Goal: Task Accomplishment & Management: Use online tool/utility

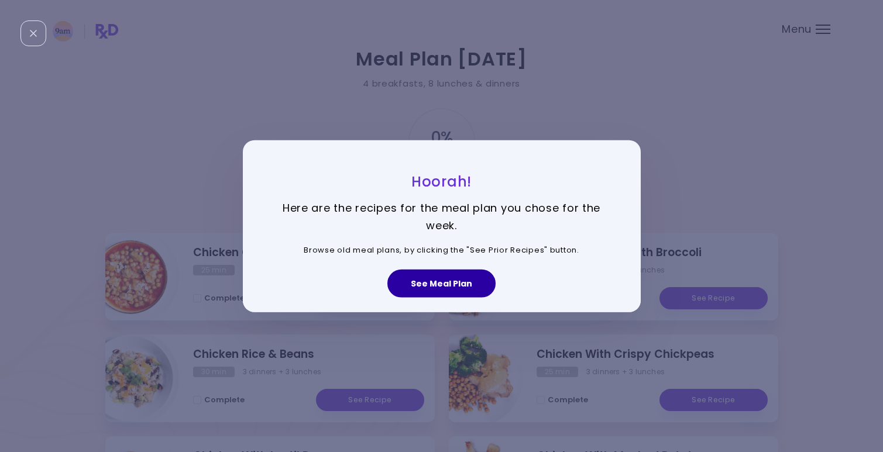
click at [444, 284] on button "See Meal Plan" at bounding box center [441, 284] width 108 height 28
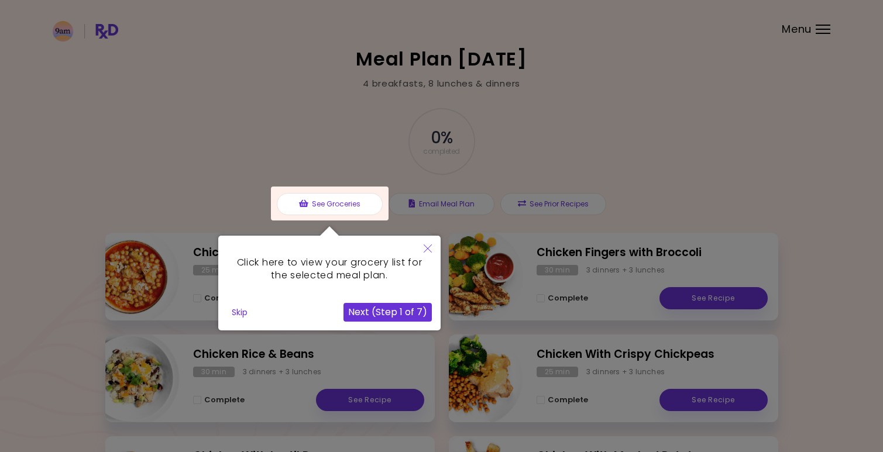
click at [406, 312] on button "Next (Step 1 of 7)" at bounding box center [388, 312] width 88 height 19
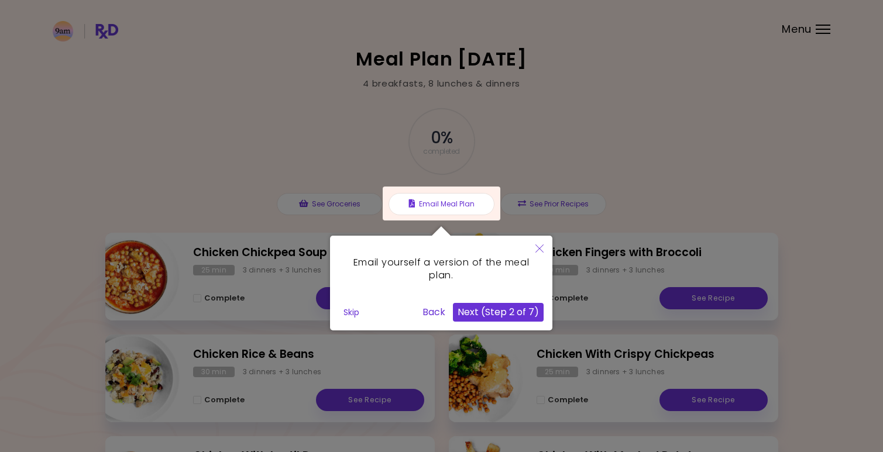
click at [488, 309] on button "Next (Step 2 of 7)" at bounding box center [498, 312] width 91 height 19
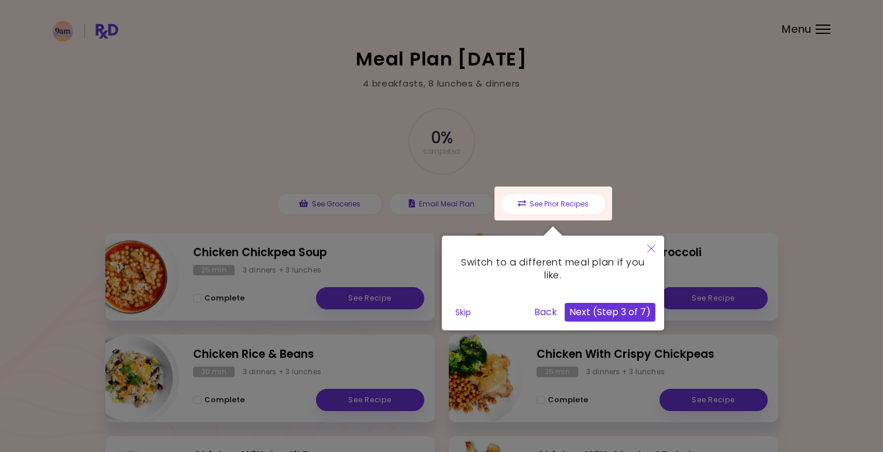
click at [464, 310] on button "Skip" at bounding box center [463, 313] width 25 height 18
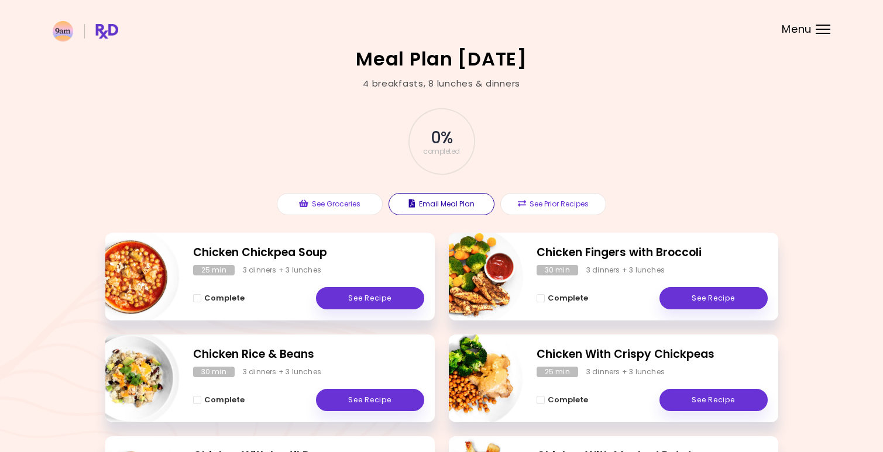
click at [451, 205] on button "Email Meal Plan" at bounding box center [442, 204] width 106 height 22
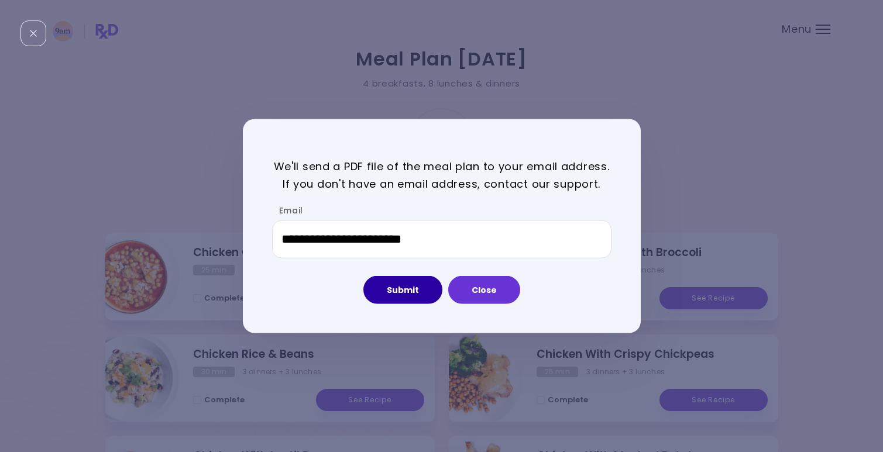
click at [414, 294] on button "Submit" at bounding box center [402, 290] width 79 height 28
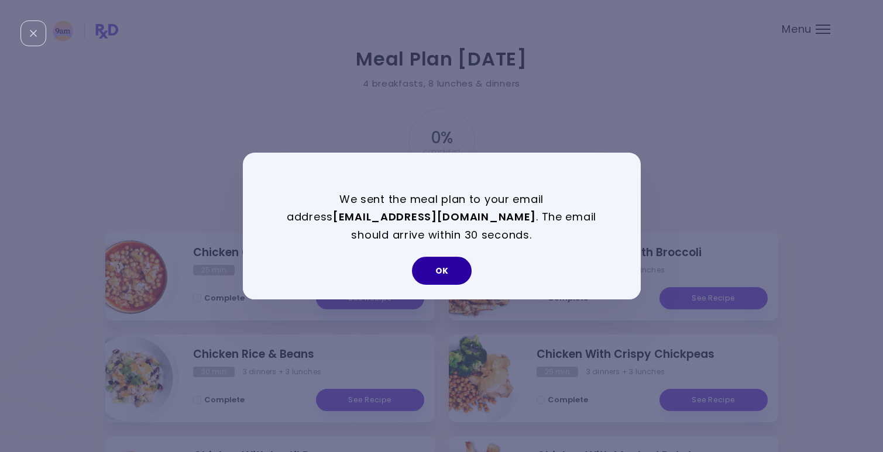
click at [448, 267] on button "OK" at bounding box center [442, 271] width 60 height 28
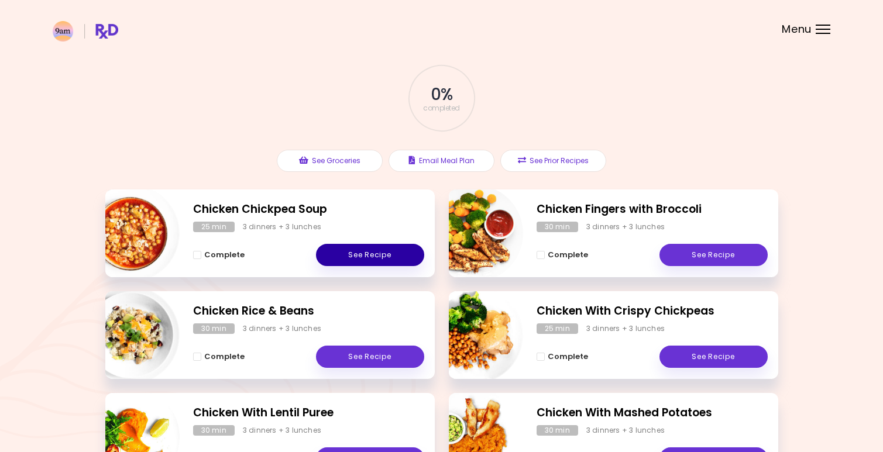
scroll to position [63, 0]
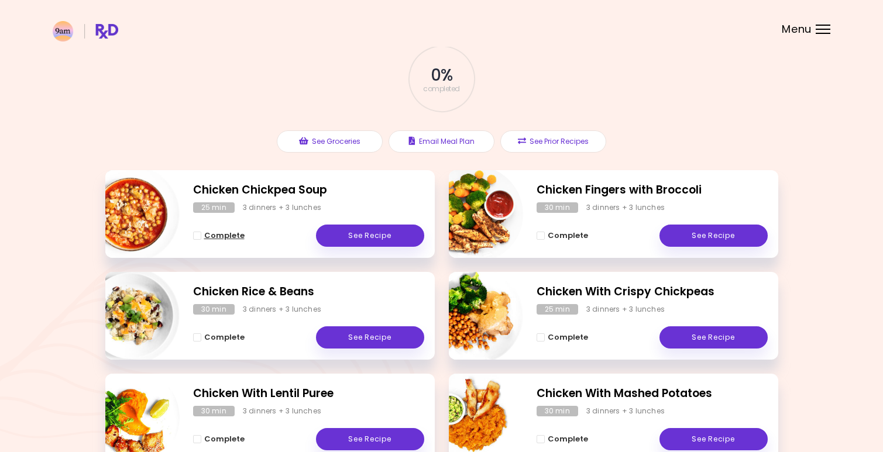
click at [194, 236] on span "Complete - Chicken Chickpea Soup" at bounding box center [197, 236] width 8 height 8
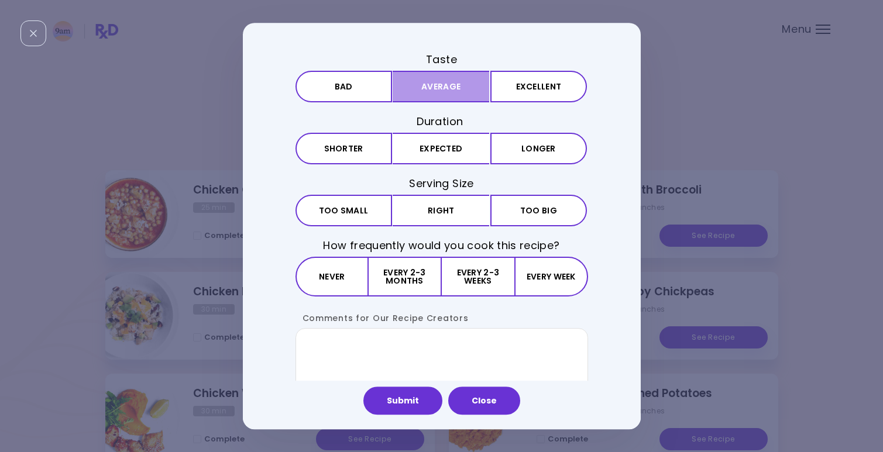
click at [440, 83] on button "Average" at bounding box center [441, 87] width 97 height 32
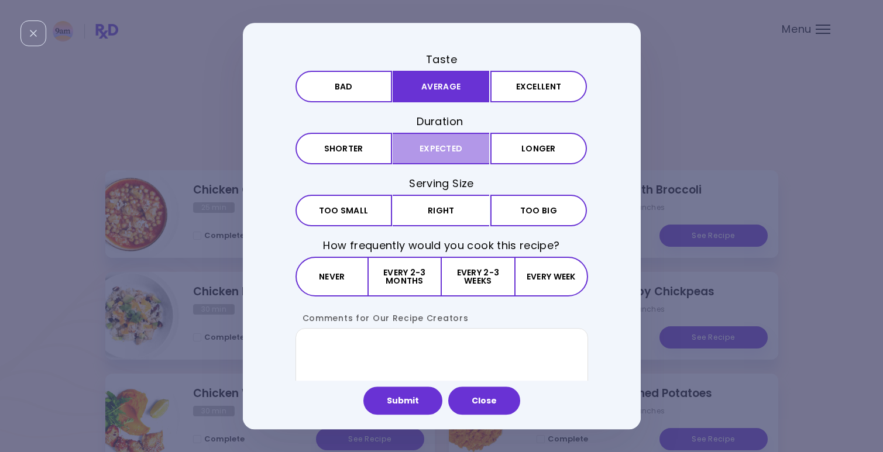
click at [443, 154] on button "Expected" at bounding box center [441, 149] width 97 height 32
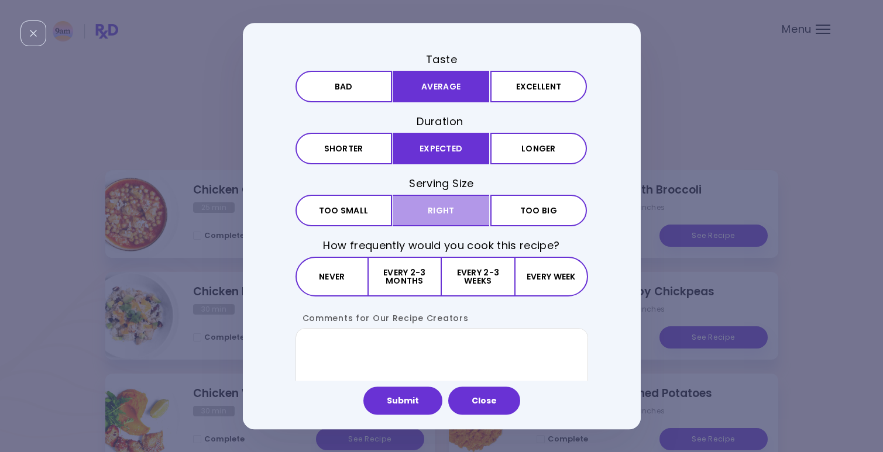
click at [443, 211] on button "Right" at bounding box center [441, 211] width 97 height 32
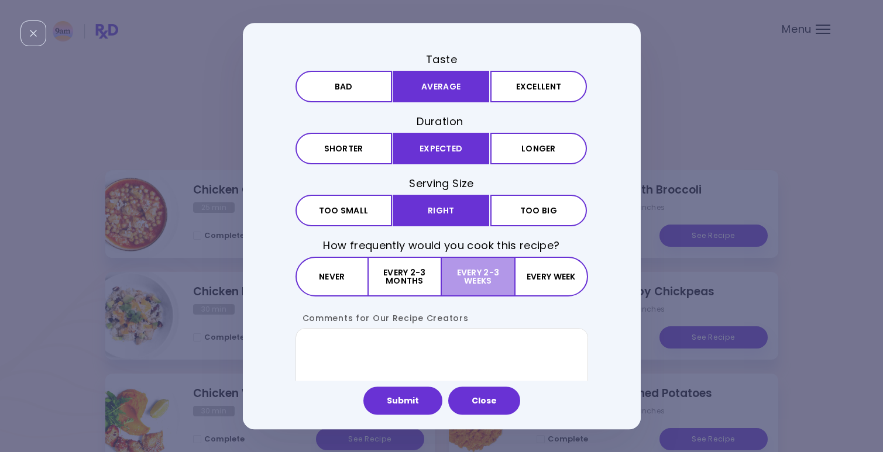
click at [499, 271] on button "Every 2-3 weeks" at bounding box center [478, 277] width 73 height 40
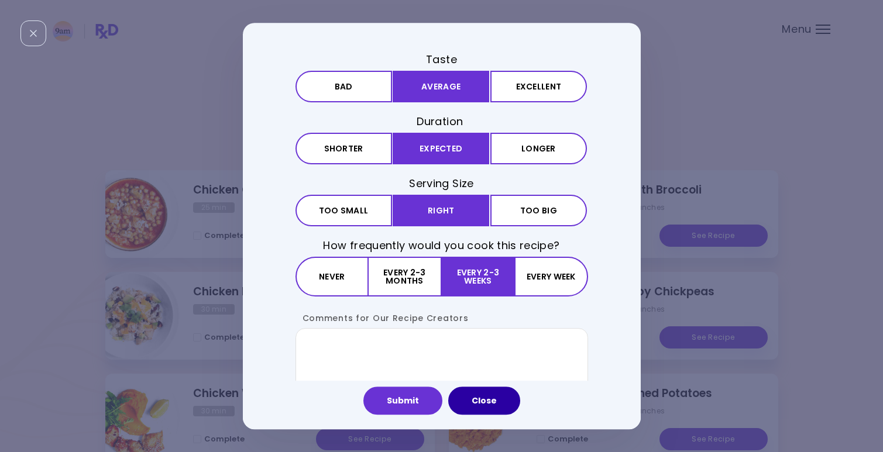
click at [498, 397] on button "Close" at bounding box center [484, 401] width 72 height 28
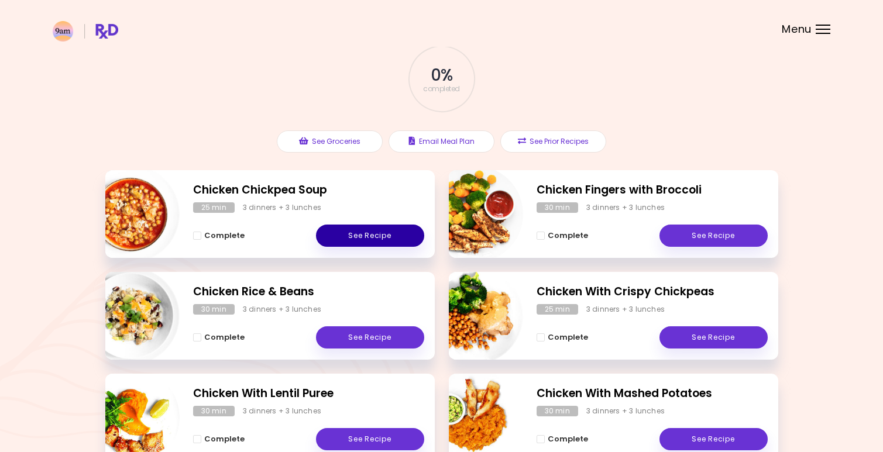
click at [345, 237] on link "See Recipe" at bounding box center [370, 236] width 108 height 22
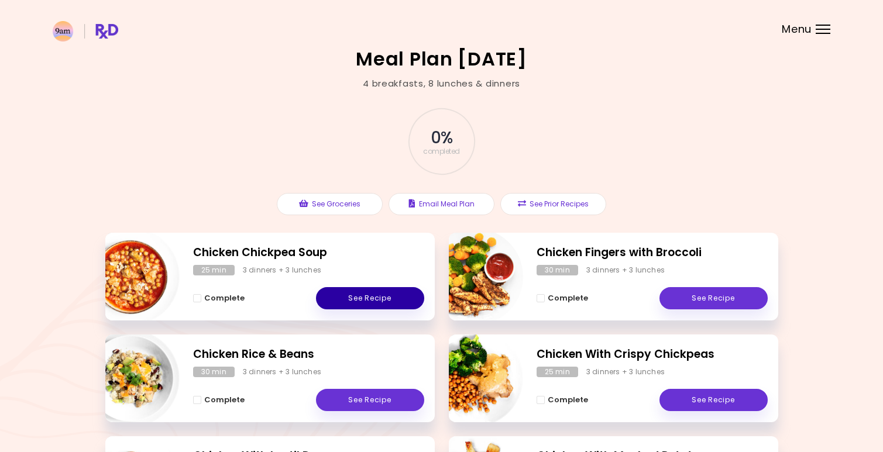
click at [351, 295] on link "See Recipe" at bounding box center [370, 298] width 108 height 22
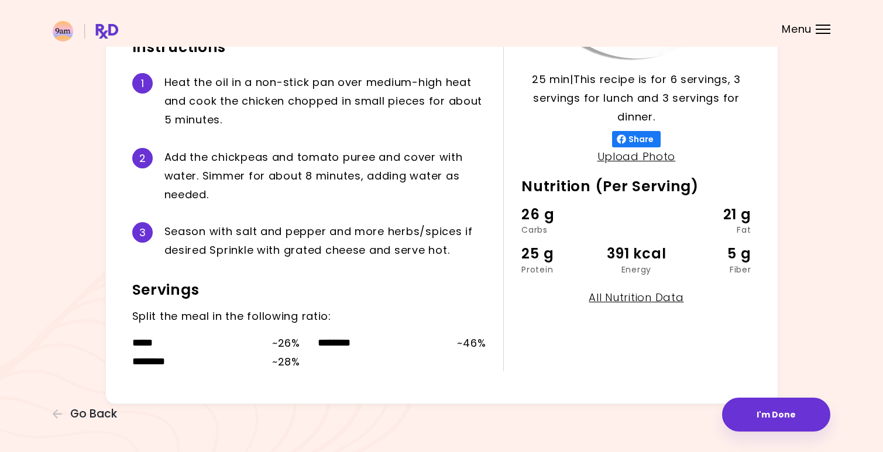
scroll to position [246, 0]
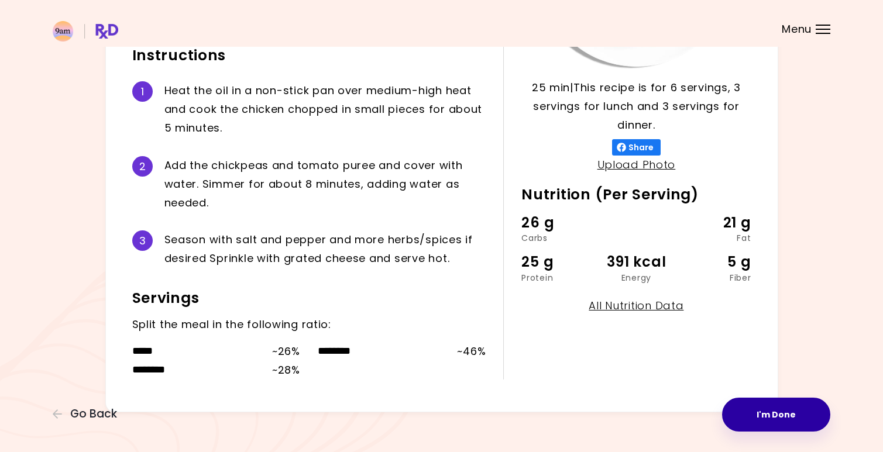
click at [773, 404] on button "I'm Done" at bounding box center [776, 415] width 108 height 34
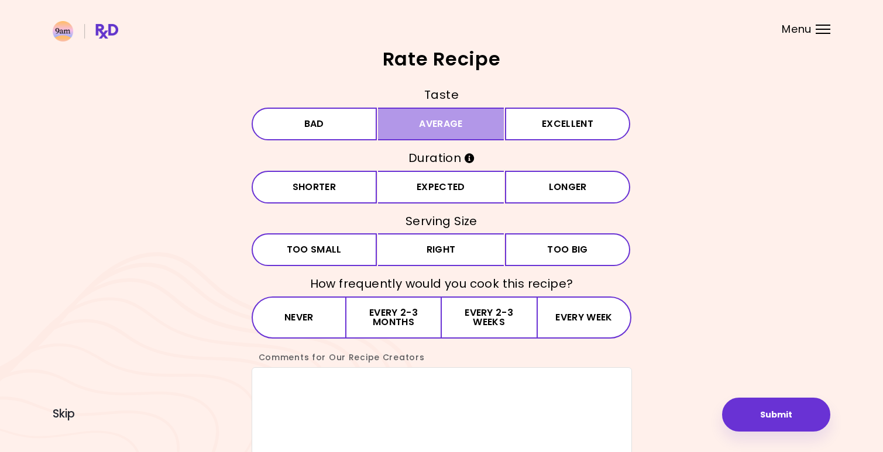
click at [425, 119] on button "Average" at bounding box center [441, 124] width 126 height 33
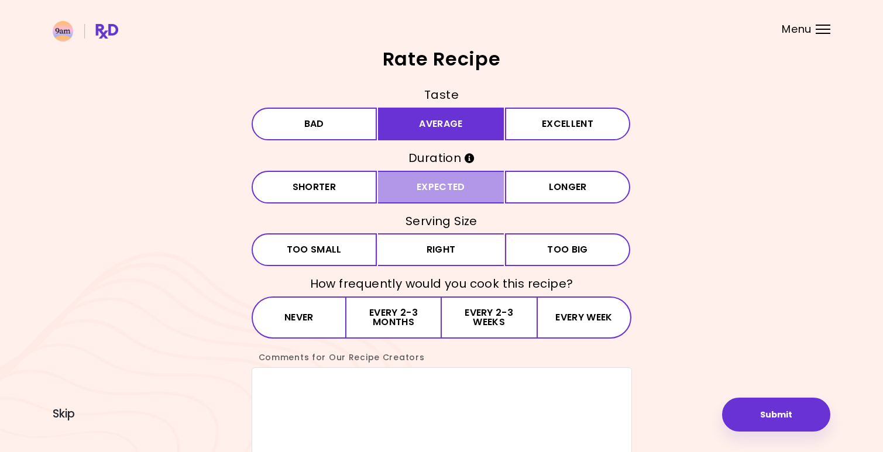
click at [426, 184] on button "Expected" at bounding box center [441, 187] width 126 height 33
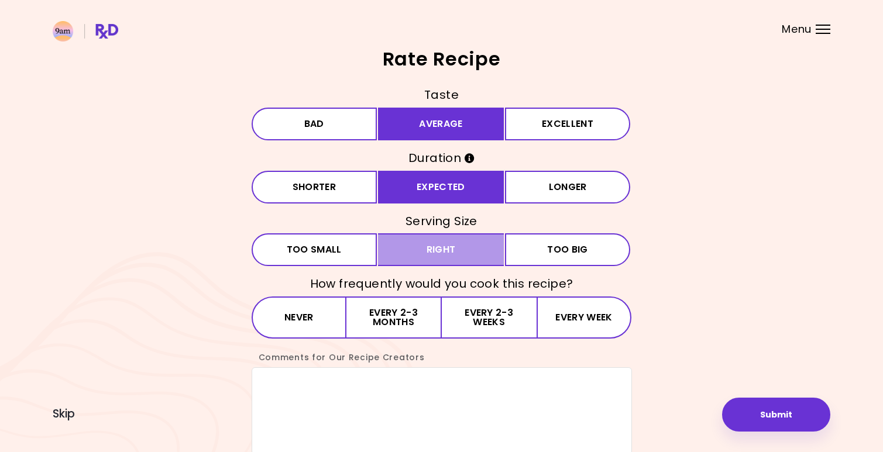
click at [430, 235] on button "Right" at bounding box center [441, 250] width 126 height 33
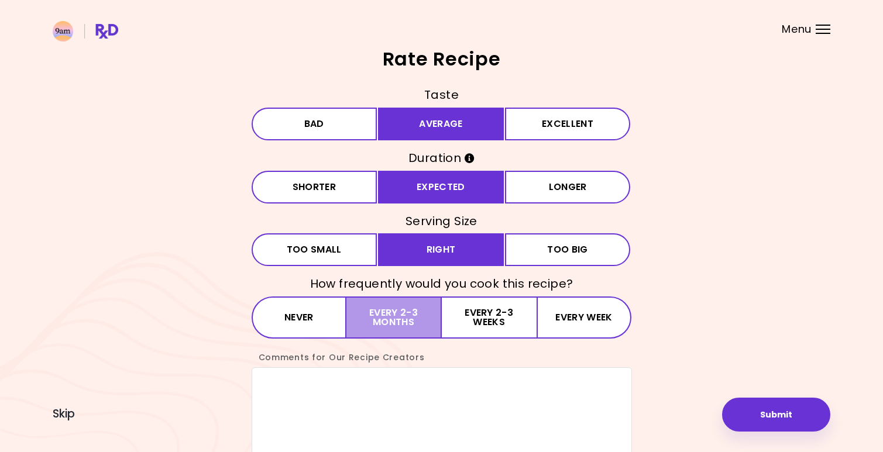
click at [417, 303] on button "Every 2-3 months" at bounding box center [393, 318] width 95 height 42
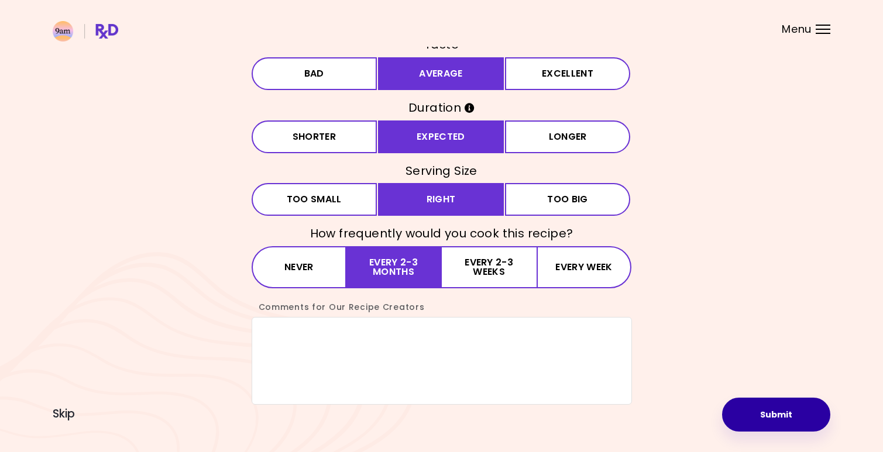
scroll to position [50, 0]
click at [746, 419] on button "Submit" at bounding box center [776, 415] width 108 height 34
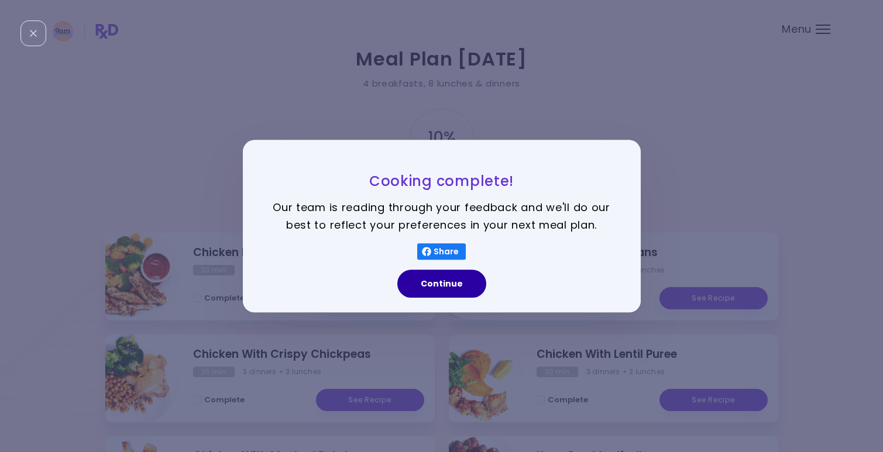
click at [434, 286] on button "Continue" at bounding box center [441, 284] width 89 height 28
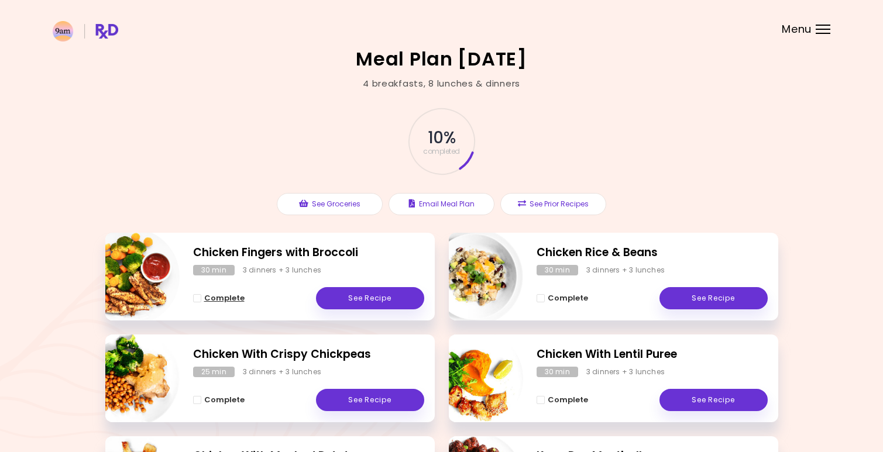
click at [200, 296] on span "Complete - Chicken Fingers with Broccoli" at bounding box center [197, 298] width 8 height 8
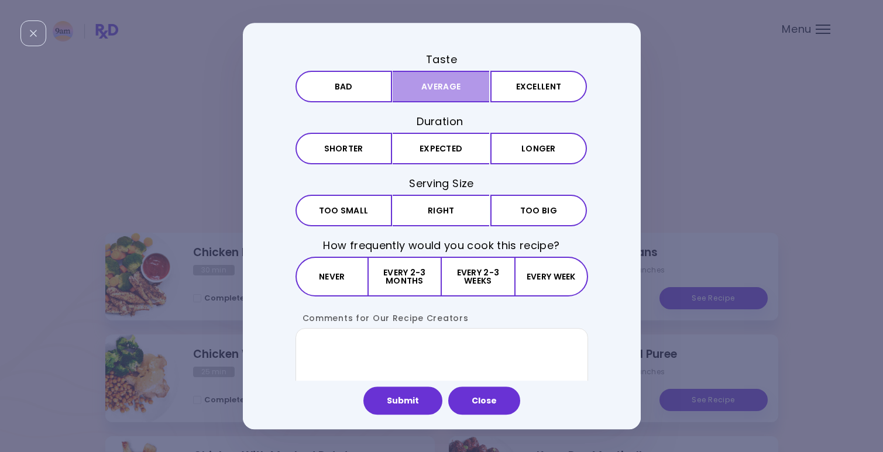
click at [434, 97] on button "Average" at bounding box center [441, 87] width 97 height 32
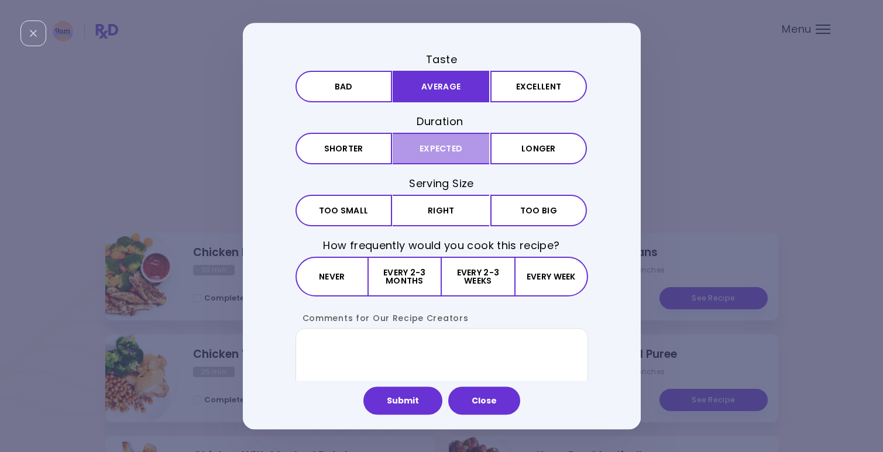
click at [436, 145] on button "Expected" at bounding box center [441, 149] width 97 height 32
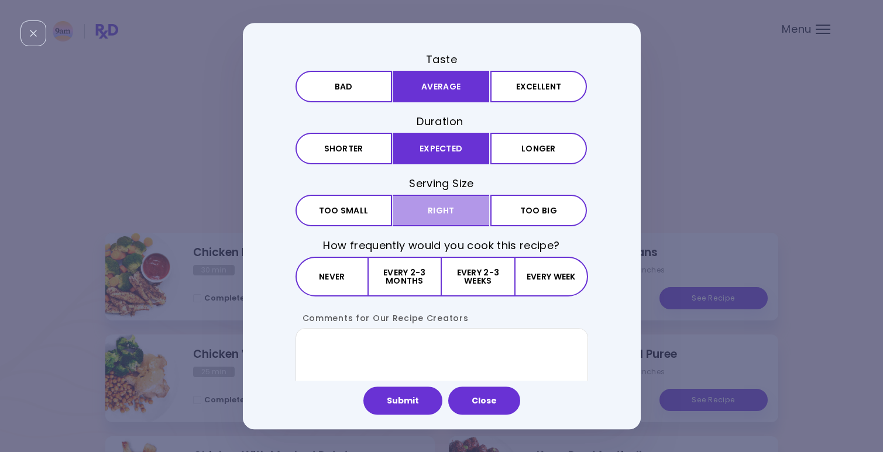
click at [445, 204] on button "Right" at bounding box center [441, 211] width 97 height 32
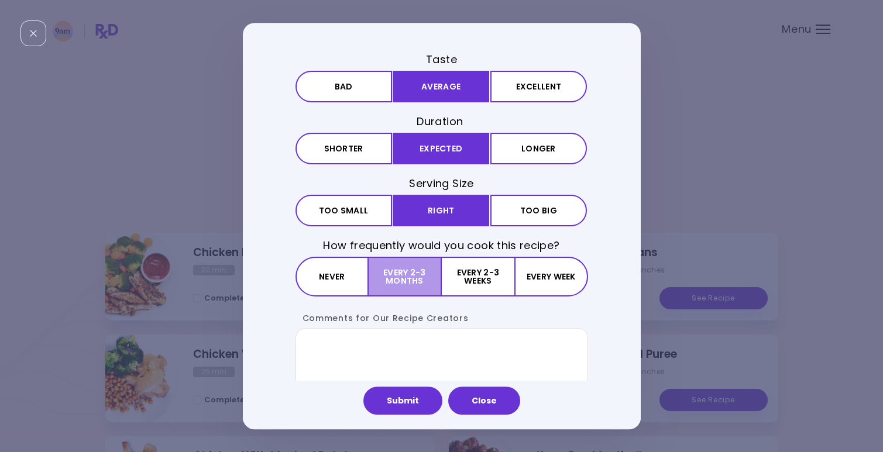
click at [428, 270] on button "Every 2-3 months" at bounding box center [405, 277] width 73 height 40
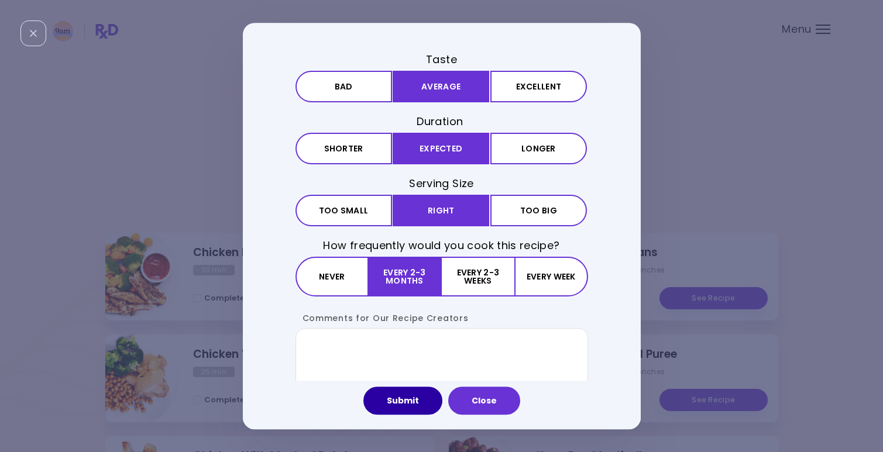
click at [411, 402] on button "Submit" at bounding box center [402, 401] width 79 height 28
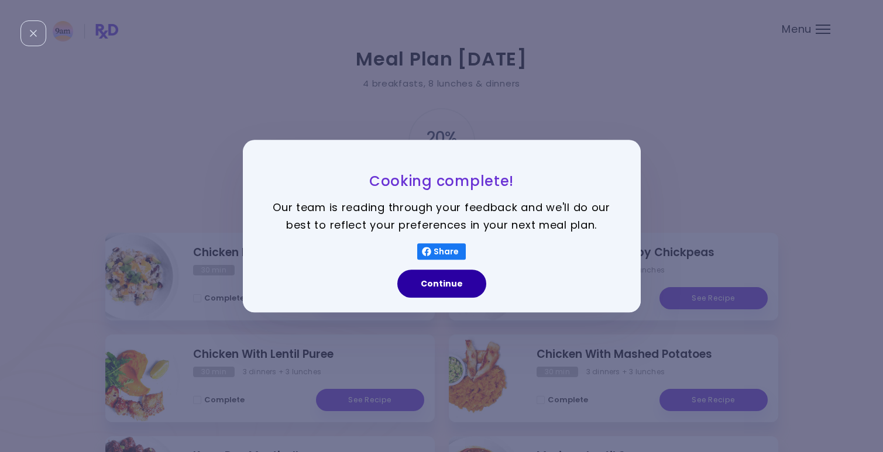
click at [438, 284] on button "Continue" at bounding box center [441, 284] width 89 height 28
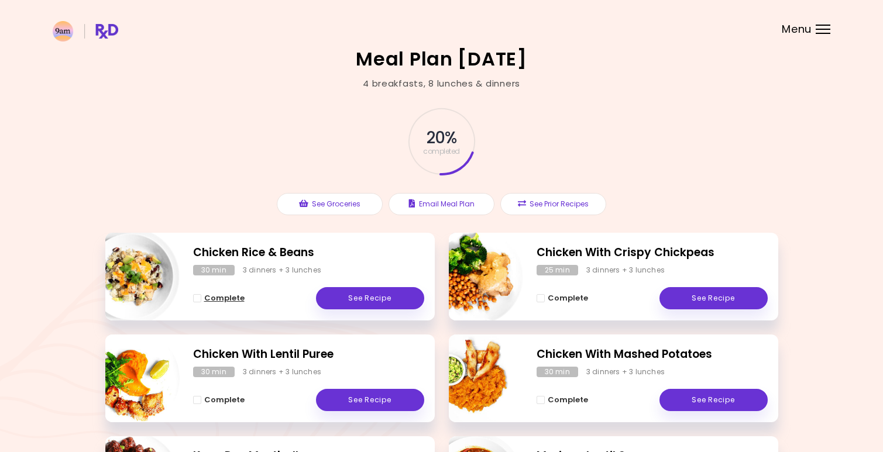
click at [205, 300] on span "Complete" at bounding box center [224, 298] width 40 height 9
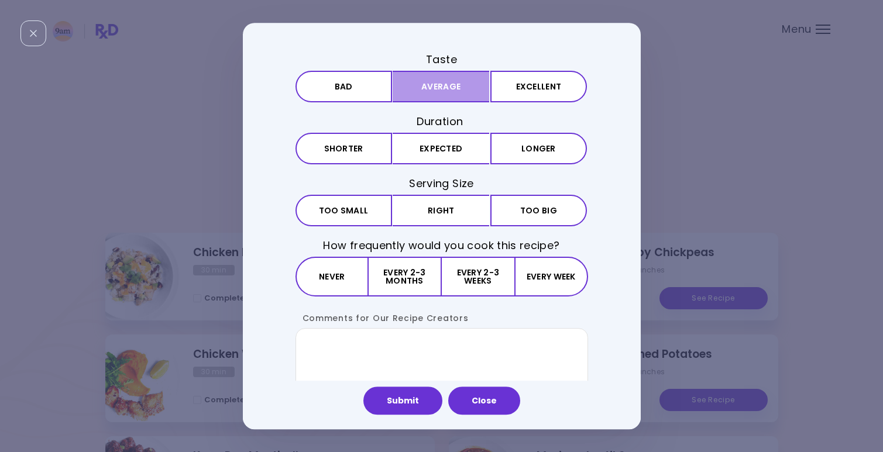
click at [435, 98] on button "Average" at bounding box center [441, 87] width 97 height 32
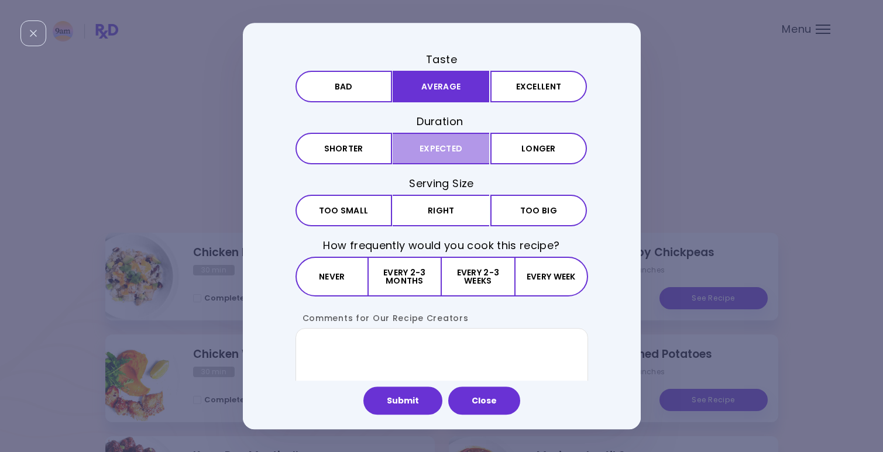
click at [435, 149] on button "Expected" at bounding box center [441, 149] width 97 height 32
click at [441, 175] on div "Taste Bad Average Excellent Duration Shorter Expected Longer Serving Size Small…" at bounding box center [442, 234] width 293 height 365
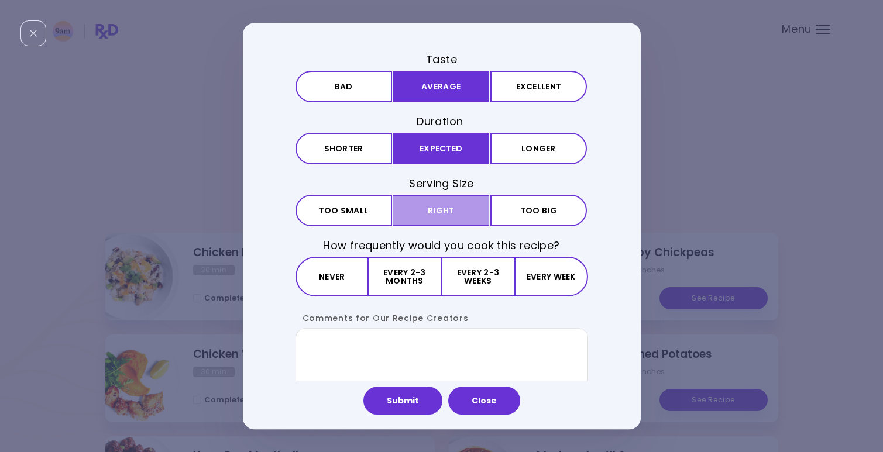
click at [441, 200] on button "Right" at bounding box center [441, 211] width 97 height 32
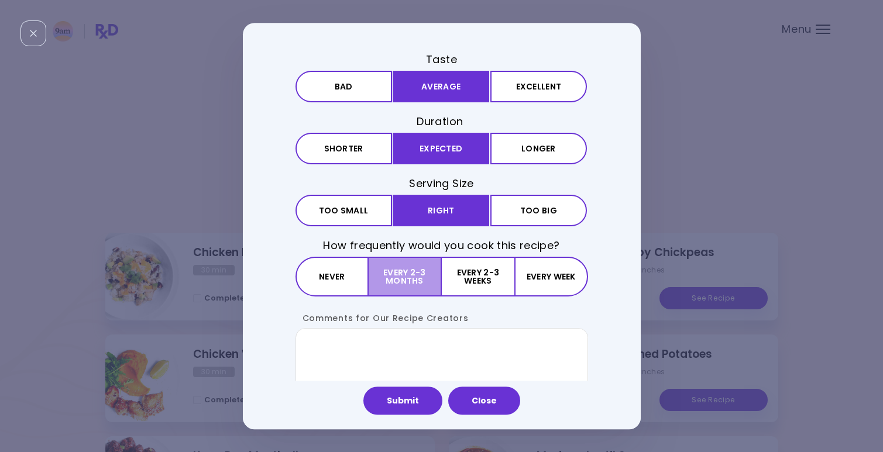
click at [418, 280] on button "Every 2-3 months" at bounding box center [405, 277] width 73 height 40
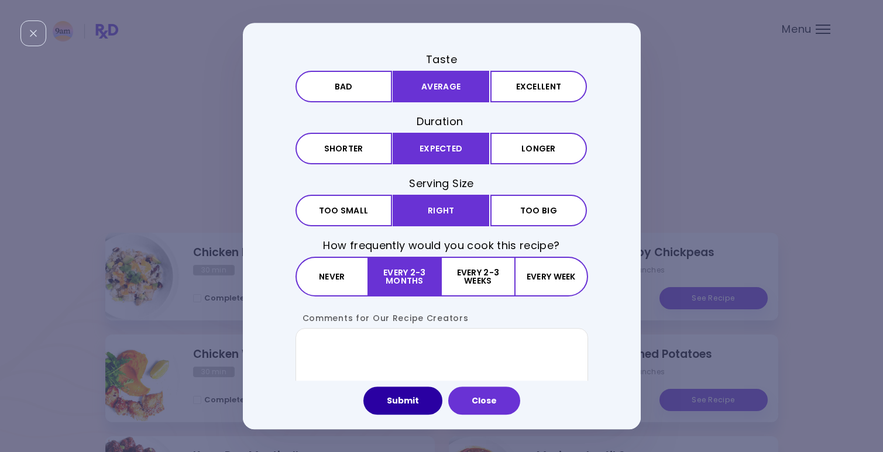
click at [416, 408] on button "Submit" at bounding box center [402, 401] width 79 height 28
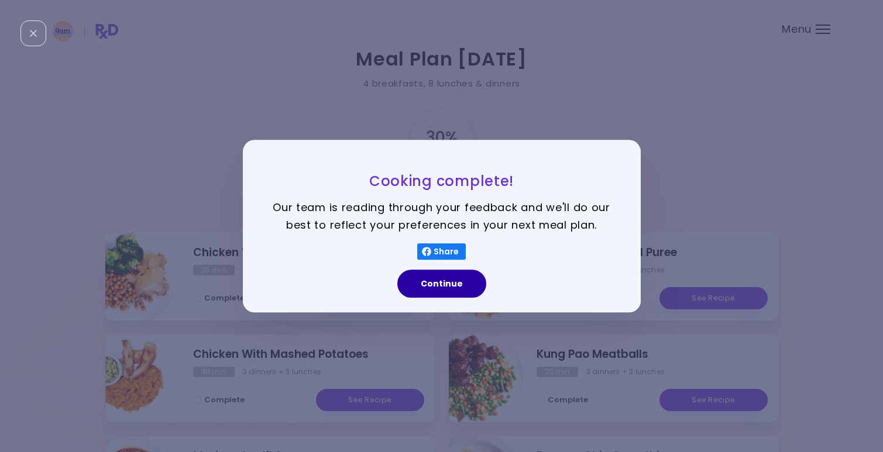
click at [440, 276] on button "Continue" at bounding box center [441, 284] width 89 height 28
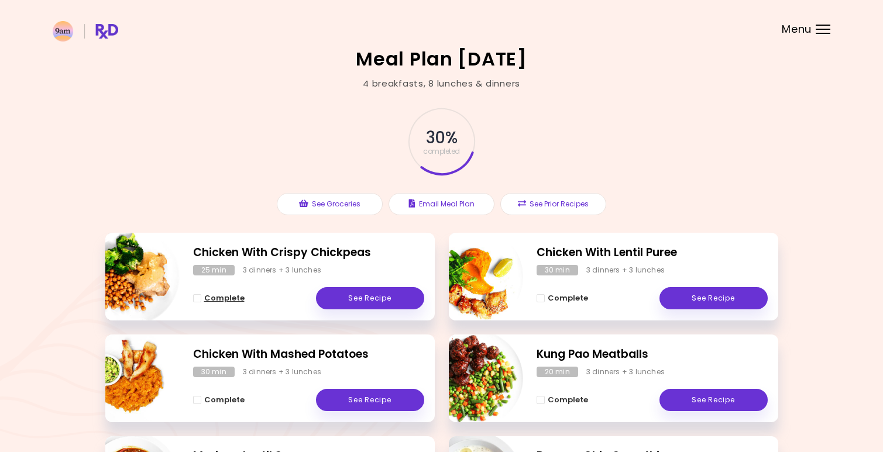
click at [199, 297] on span "Complete - Chicken With Crispy Chickpeas" at bounding box center [197, 298] width 8 height 8
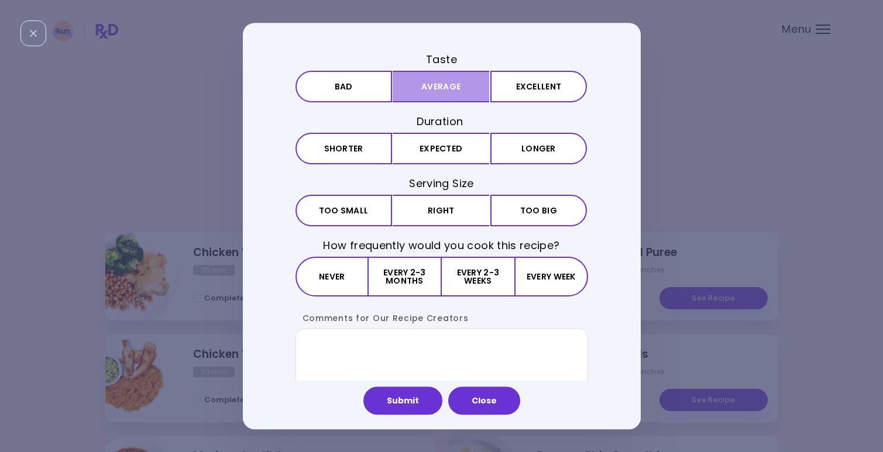
click at [456, 102] on button "Average" at bounding box center [441, 87] width 97 height 32
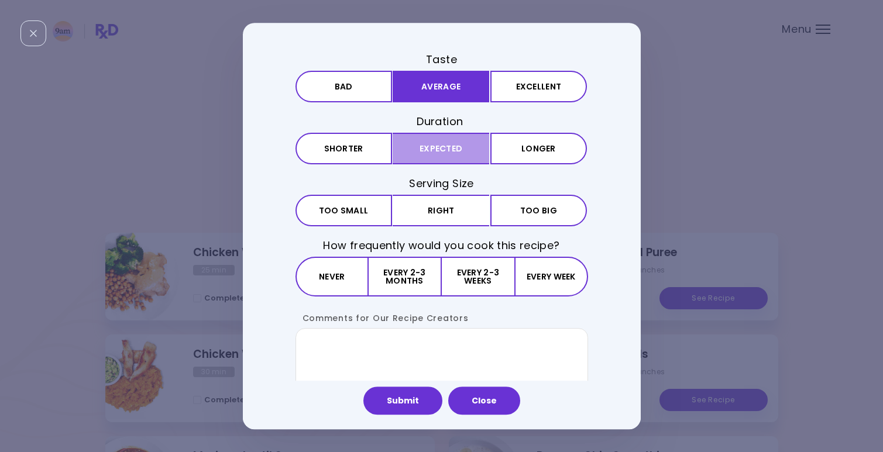
click at [453, 146] on button "Expected" at bounding box center [441, 149] width 97 height 32
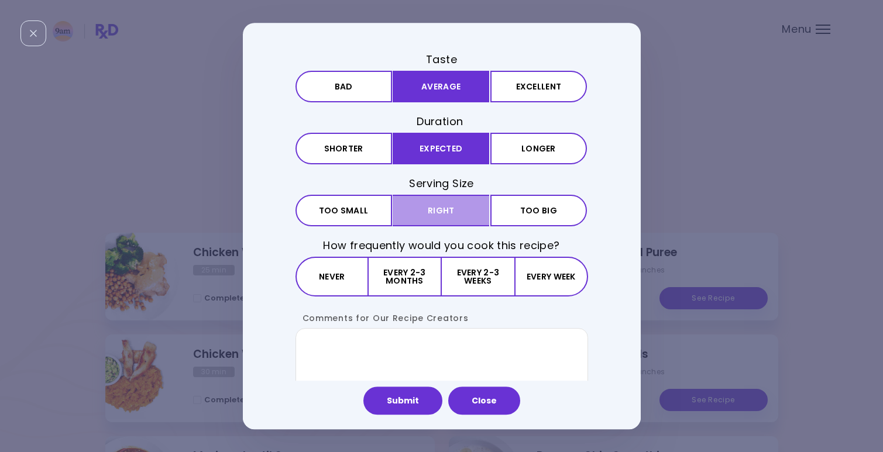
click at [453, 211] on button "Right" at bounding box center [441, 211] width 97 height 32
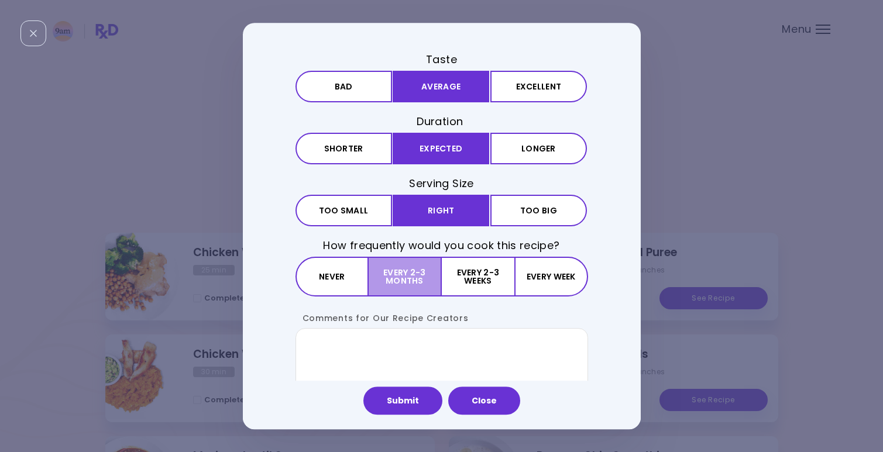
click at [427, 260] on button "Every 2-3 months" at bounding box center [405, 277] width 73 height 40
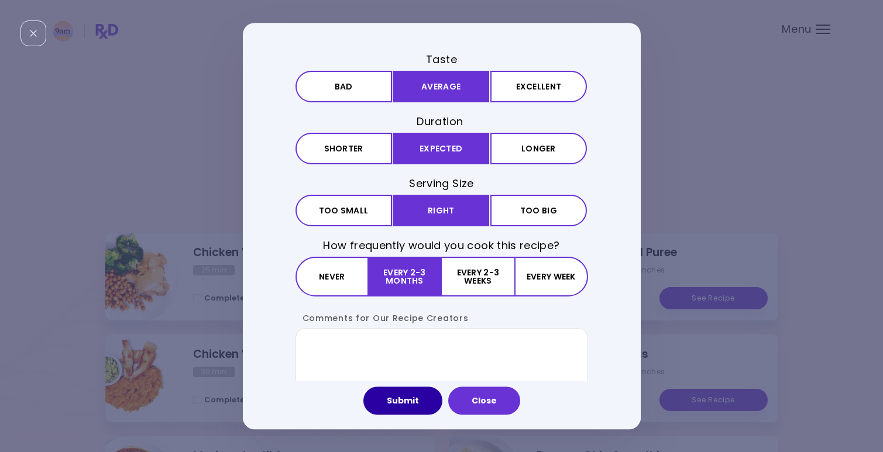
click at [408, 409] on button "Submit" at bounding box center [402, 401] width 79 height 28
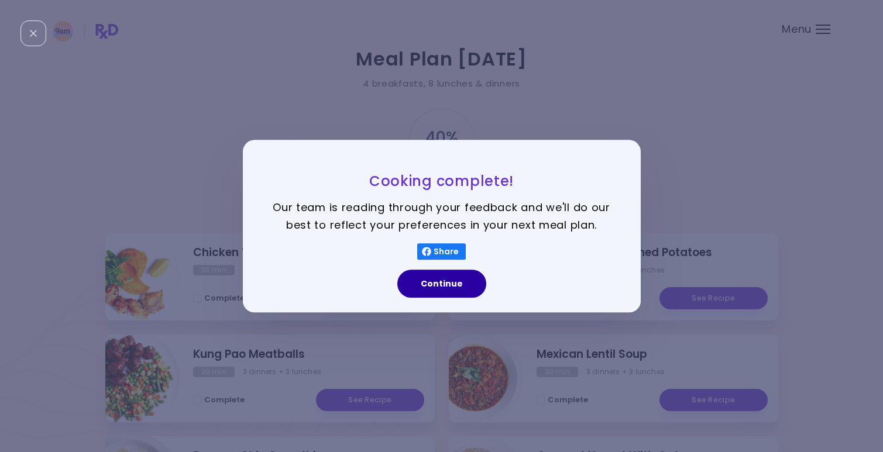
click at [436, 287] on button "Continue" at bounding box center [441, 284] width 89 height 28
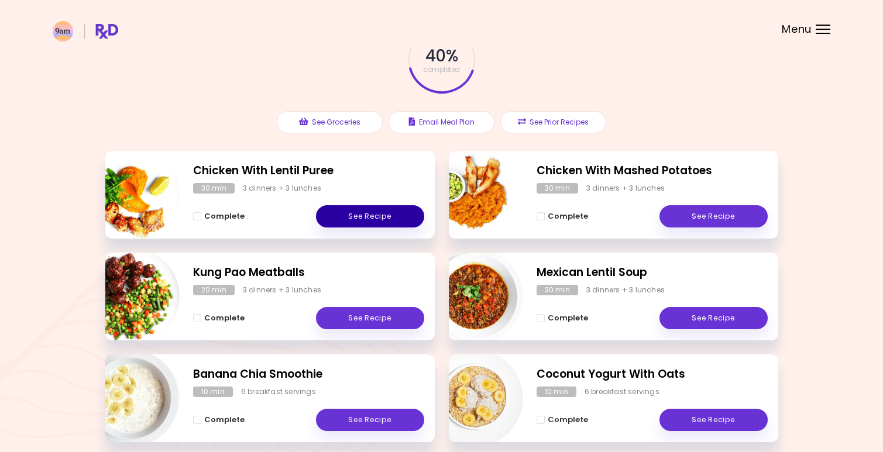
scroll to position [83, 0]
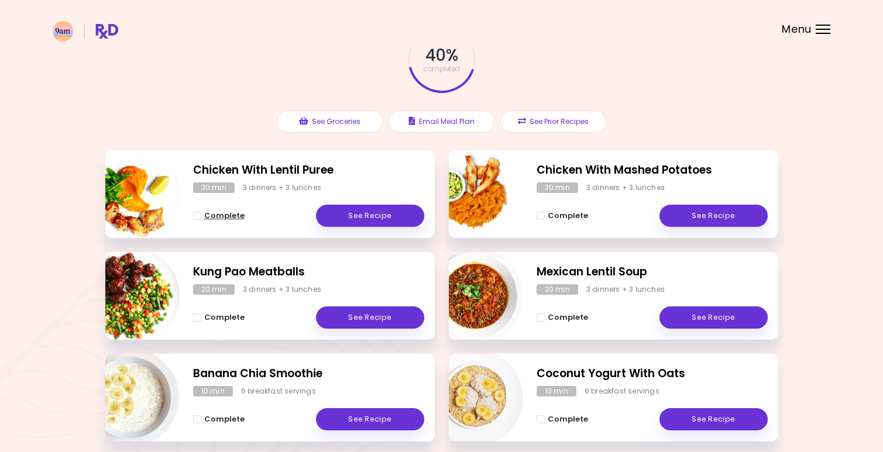
click at [199, 217] on span "Complete - Chicken With Lentil Puree" at bounding box center [197, 216] width 8 height 8
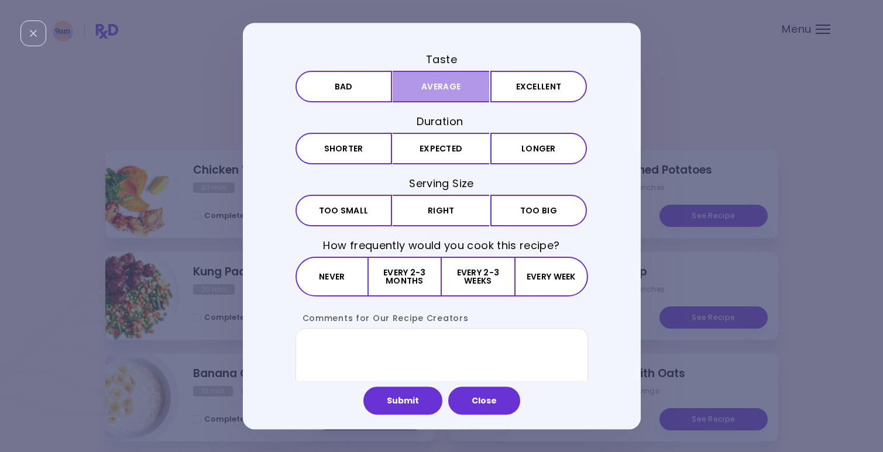
click at [437, 85] on button "Average" at bounding box center [441, 87] width 97 height 32
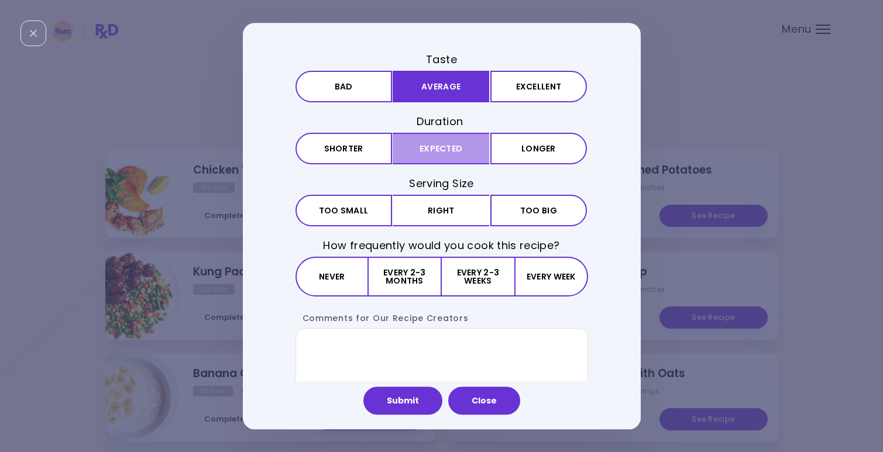
click at [438, 150] on button "Expected" at bounding box center [441, 149] width 97 height 32
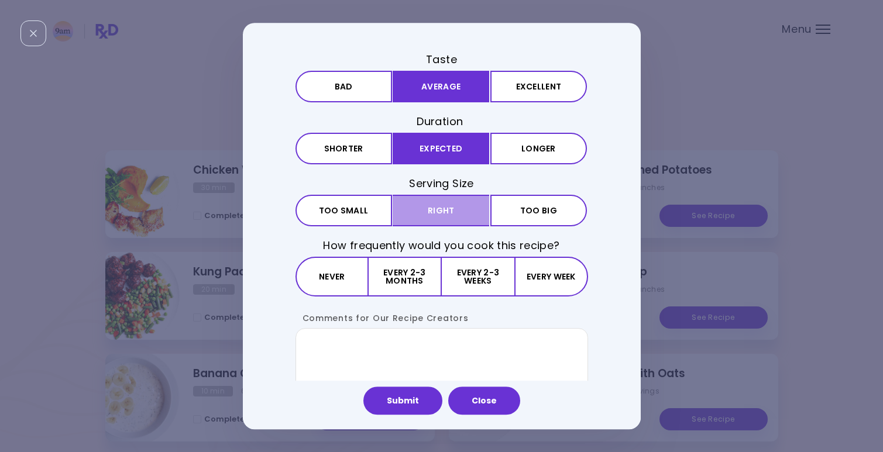
click at [441, 204] on button "Right" at bounding box center [441, 211] width 97 height 32
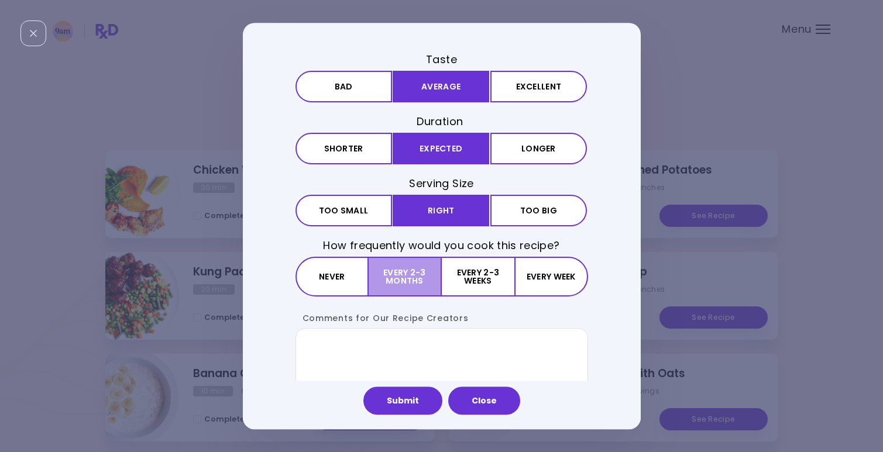
click at [403, 283] on button "Every 2-3 months" at bounding box center [405, 277] width 73 height 40
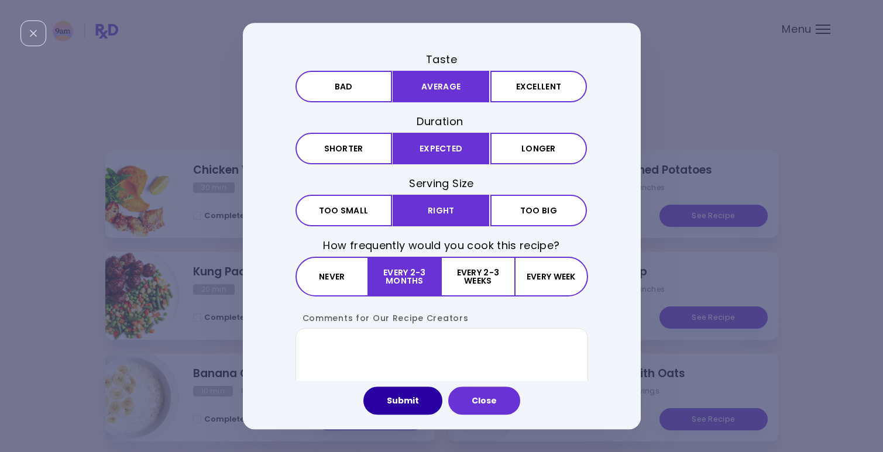
click at [419, 405] on button "Submit" at bounding box center [402, 401] width 79 height 28
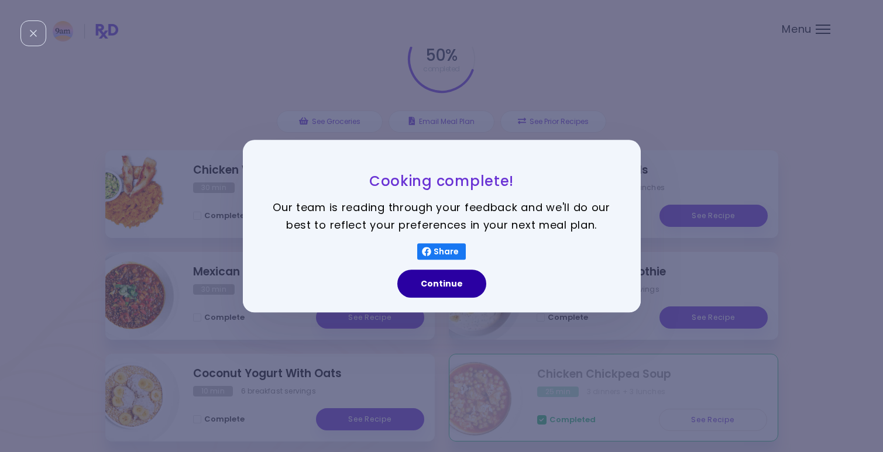
click at [452, 282] on button "Continue" at bounding box center [441, 284] width 89 height 28
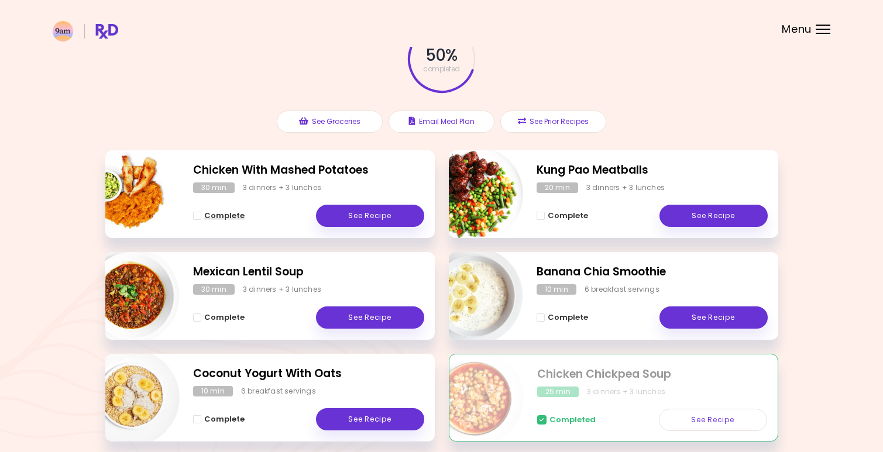
click at [197, 216] on span "Complete - Chicken With Mashed Potatoes" at bounding box center [197, 216] width 8 height 8
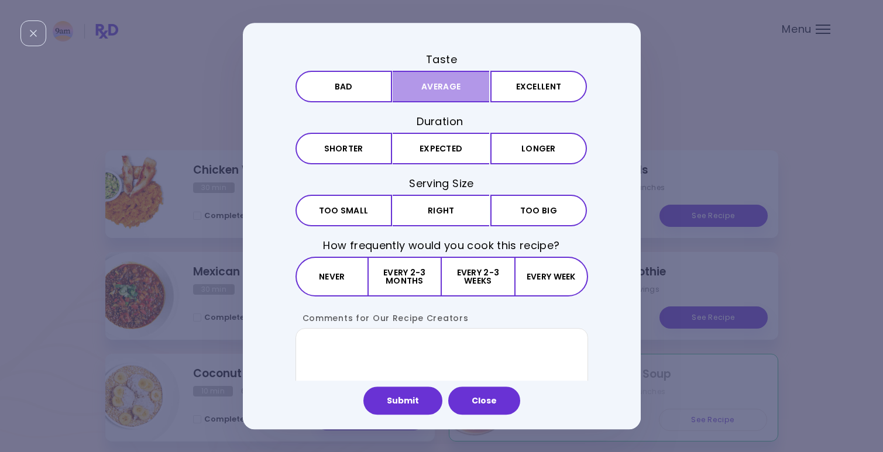
click at [430, 84] on button "Average" at bounding box center [441, 87] width 97 height 32
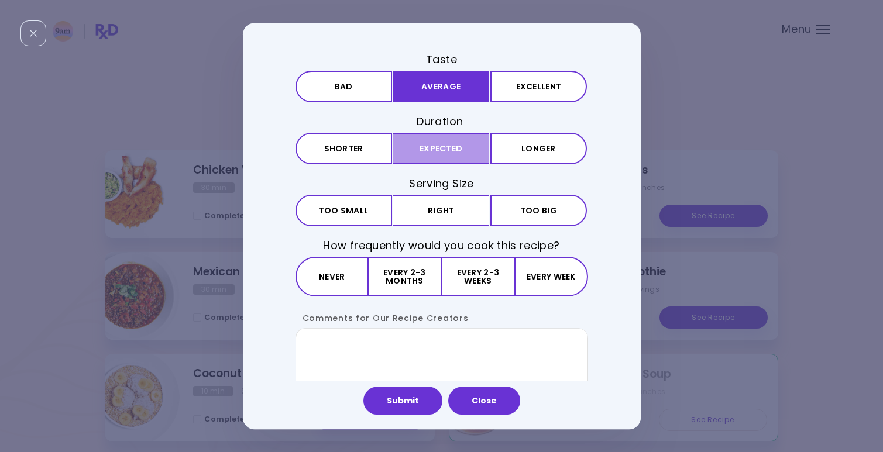
click at [430, 144] on button "Expected" at bounding box center [441, 149] width 97 height 32
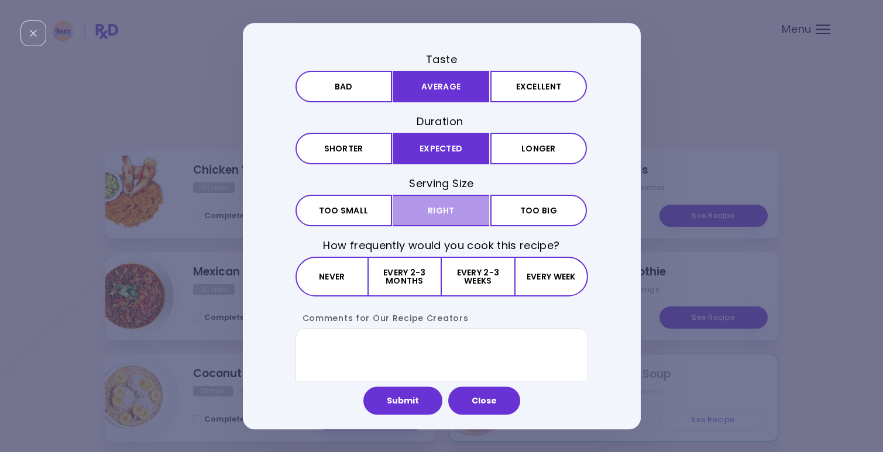
click at [441, 207] on button "Right" at bounding box center [441, 211] width 97 height 32
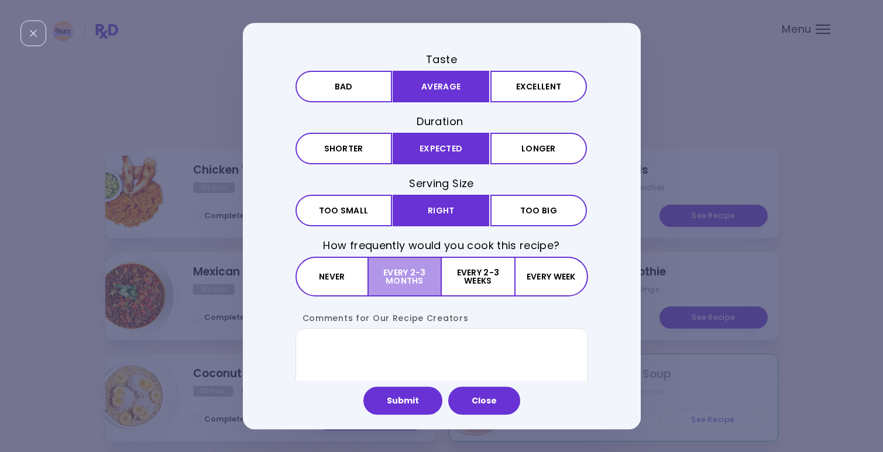
click at [409, 278] on button "Every 2-3 months" at bounding box center [405, 277] width 73 height 40
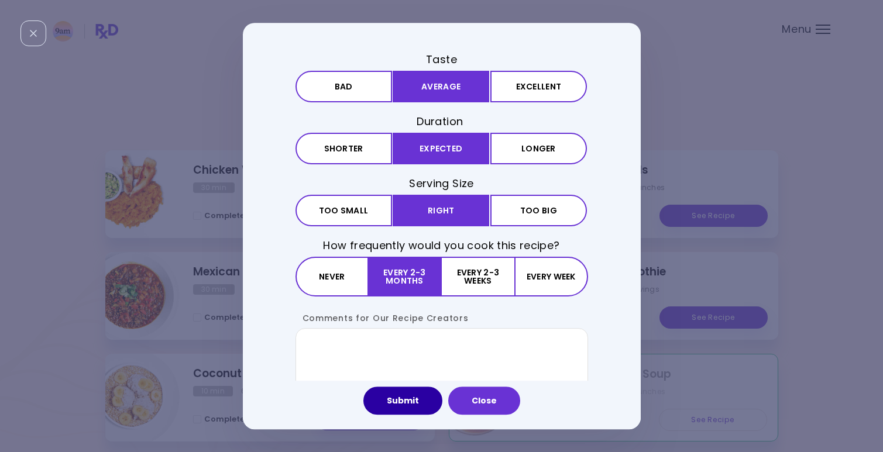
click at [415, 407] on button "Submit" at bounding box center [402, 401] width 79 height 28
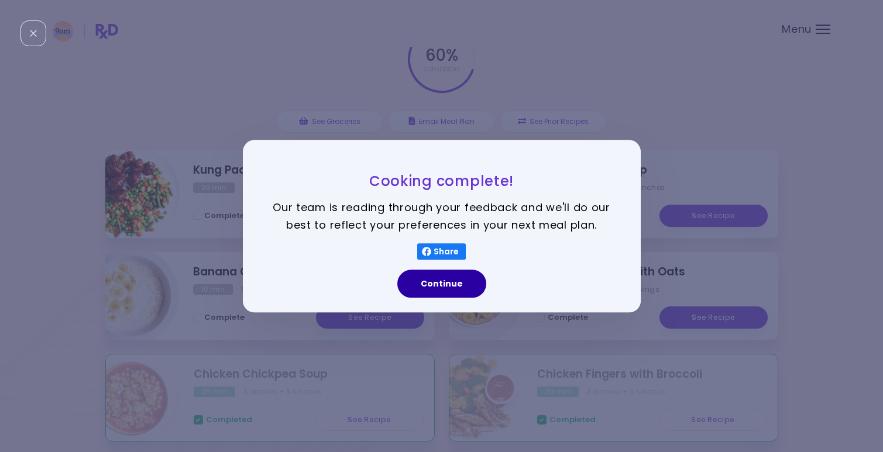
click at [445, 283] on button "Continue" at bounding box center [441, 284] width 89 height 28
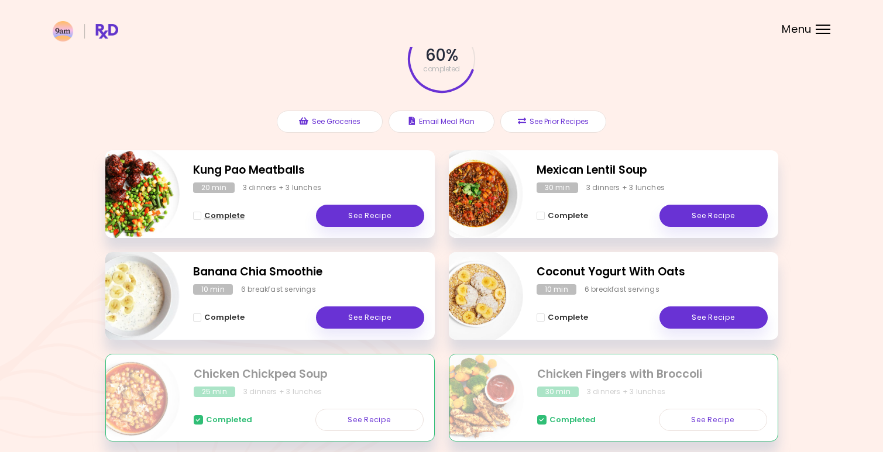
click at [195, 218] on span "Complete - Kung Pao Meatballs" at bounding box center [197, 216] width 8 height 8
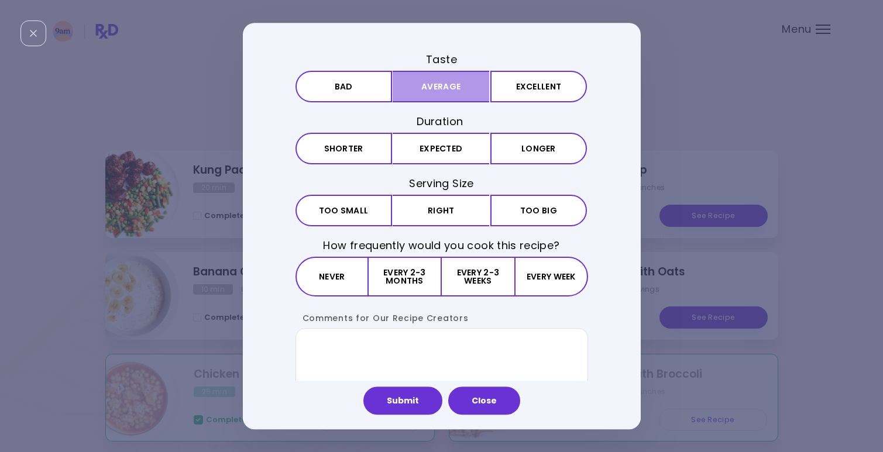
click at [429, 88] on button "Average" at bounding box center [441, 87] width 97 height 32
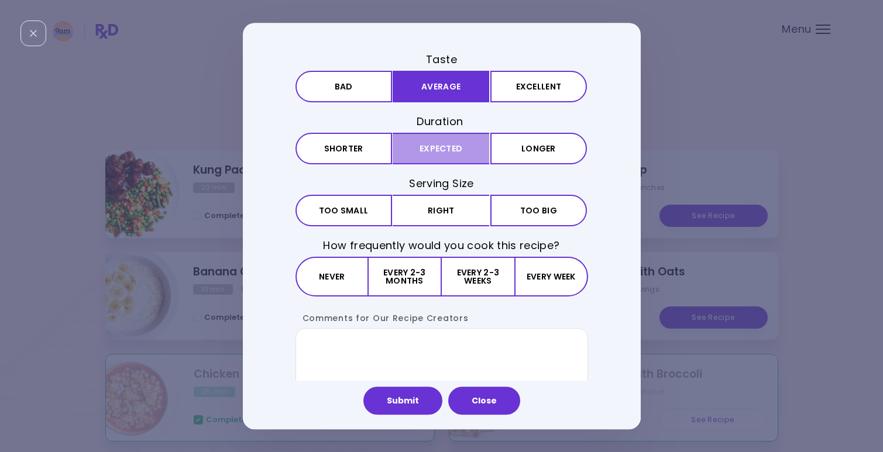
click at [427, 146] on button "Expected" at bounding box center [441, 149] width 97 height 32
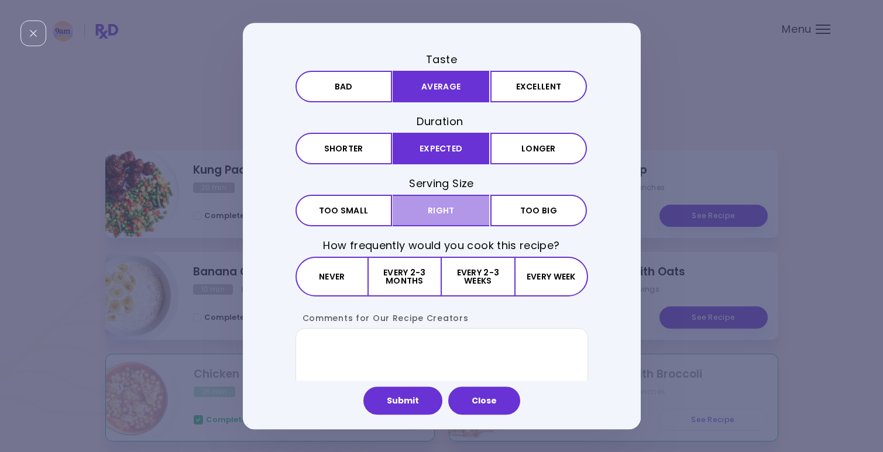
click at [438, 203] on button "Right" at bounding box center [441, 211] width 97 height 32
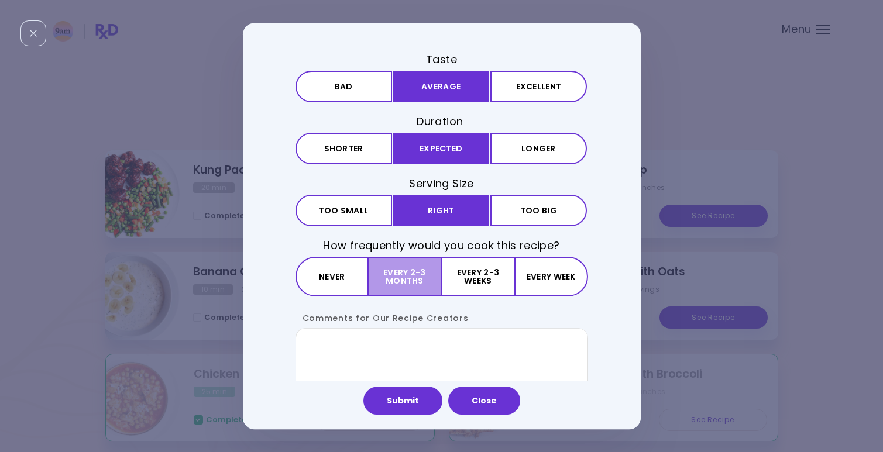
click at [422, 264] on button "Every 2-3 months" at bounding box center [405, 277] width 73 height 40
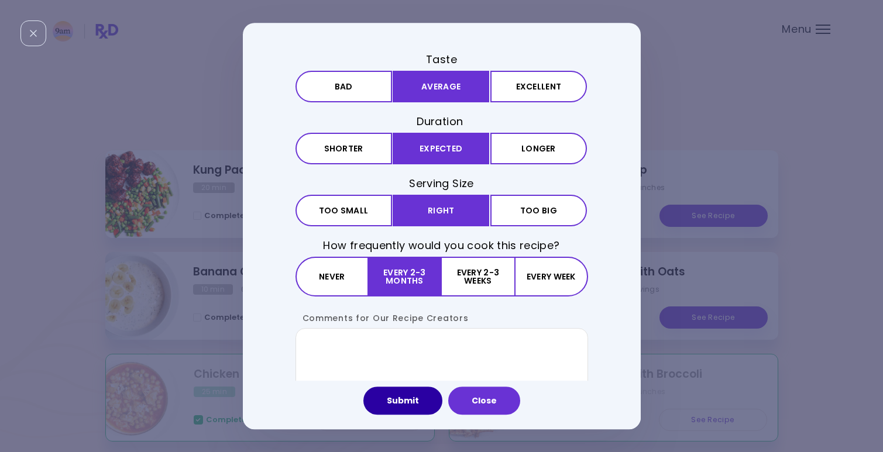
click at [407, 397] on button "Submit" at bounding box center [402, 401] width 79 height 28
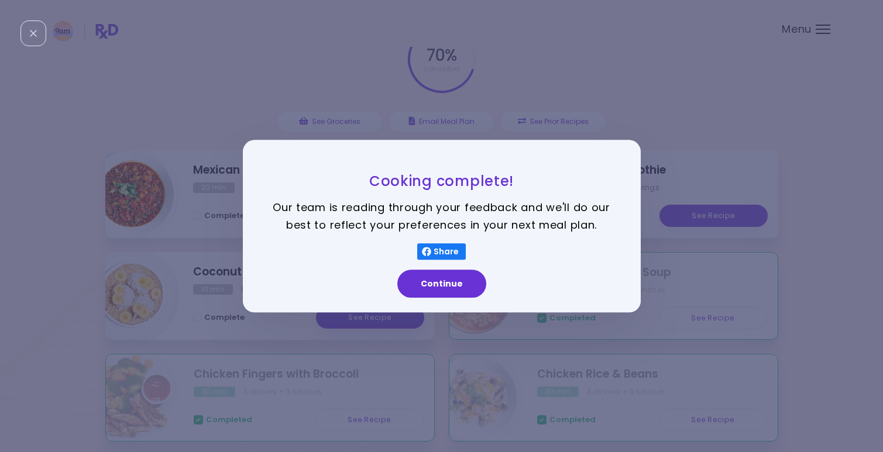
click at [442, 282] on button "Continue" at bounding box center [441, 284] width 89 height 28
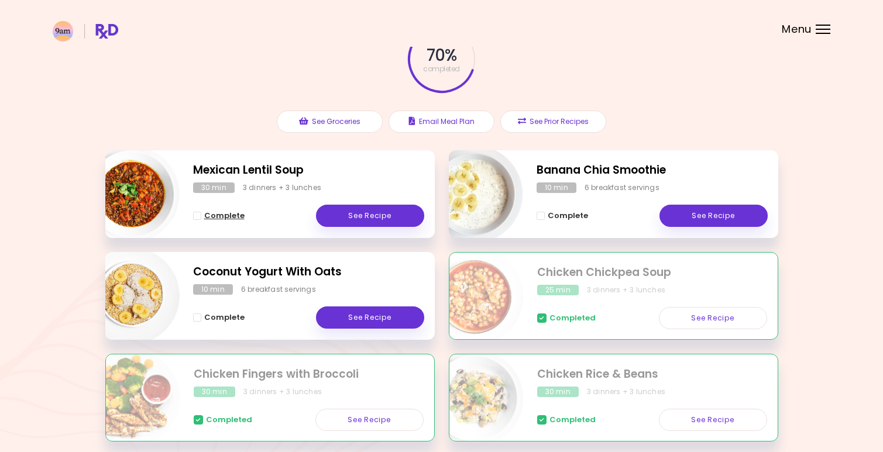
click at [197, 218] on span "Complete - Mexican Lentil Soup" at bounding box center [197, 216] width 8 height 8
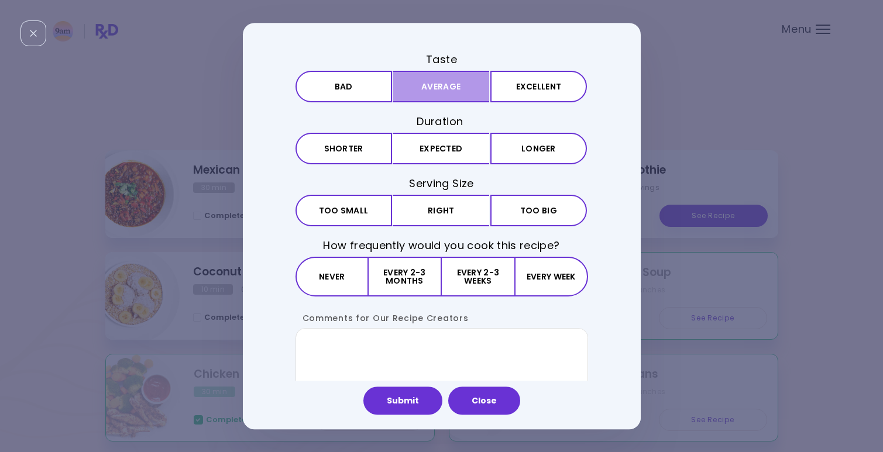
click at [457, 80] on button "Average" at bounding box center [441, 87] width 97 height 32
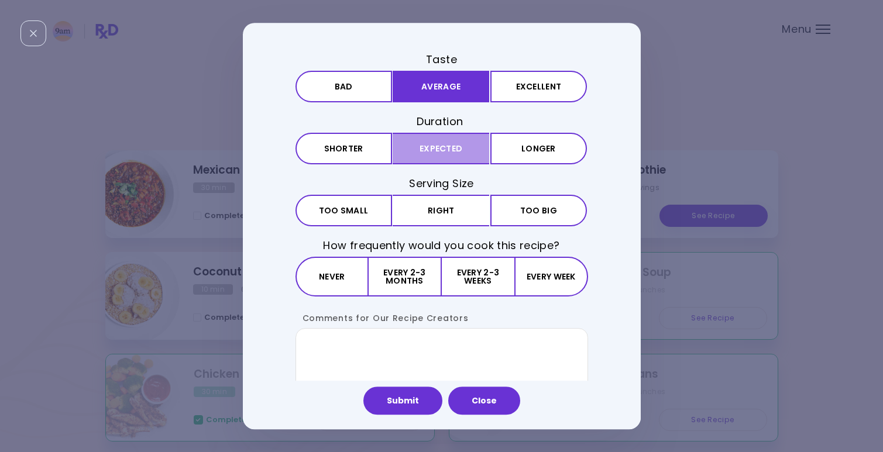
click at [456, 139] on button "Expected" at bounding box center [441, 149] width 97 height 32
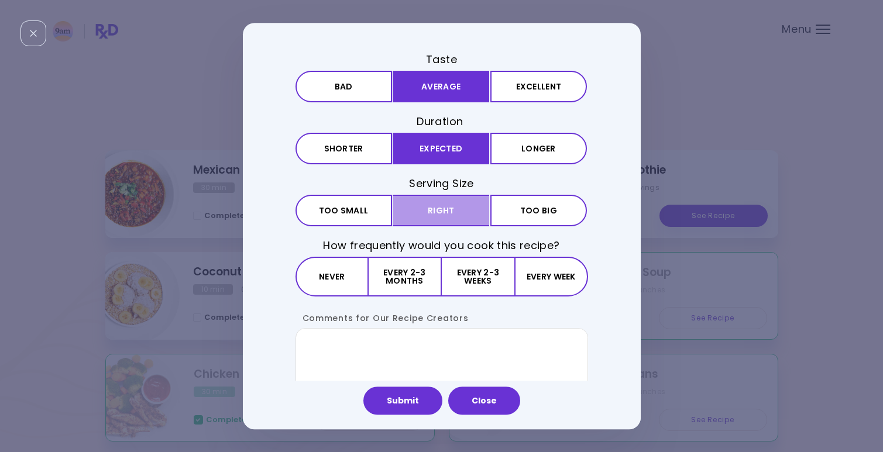
click at [457, 215] on button "Right" at bounding box center [441, 211] width 97 height 32
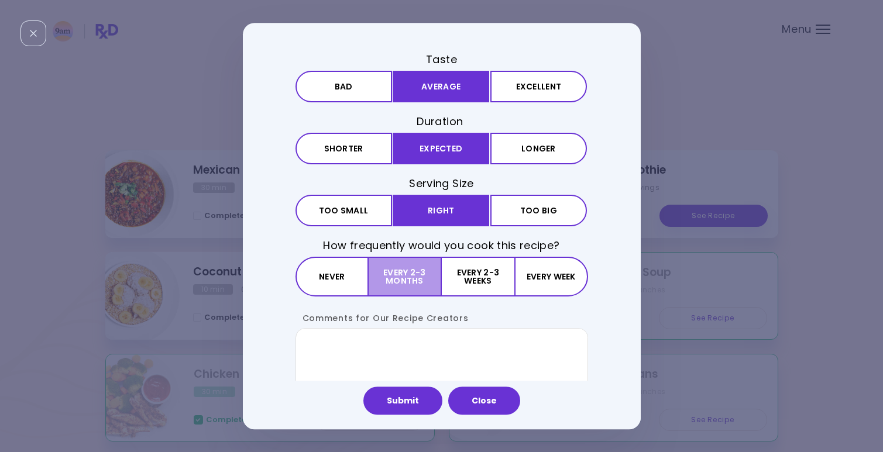
click at [429, 283] on button "Every 2-3 months" at bounding box center [405, 277] width 73 height 40
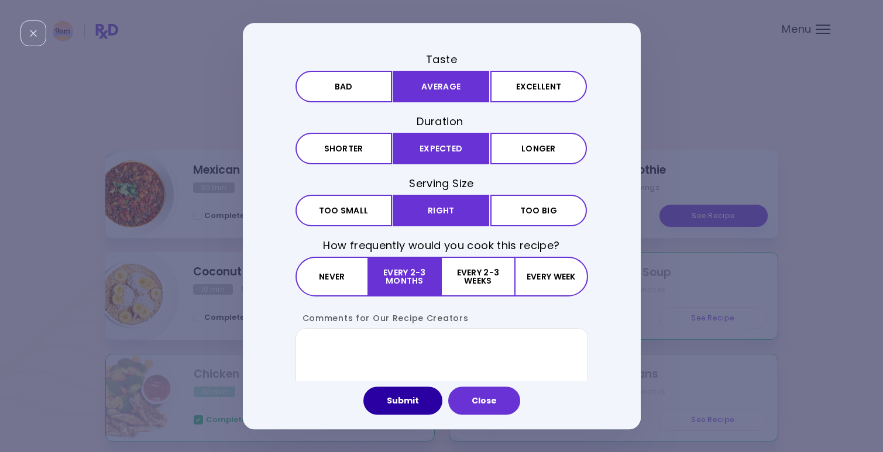
click at [423, 402] on button "Submit" at bounding box center [402, 401] width 79 height 28
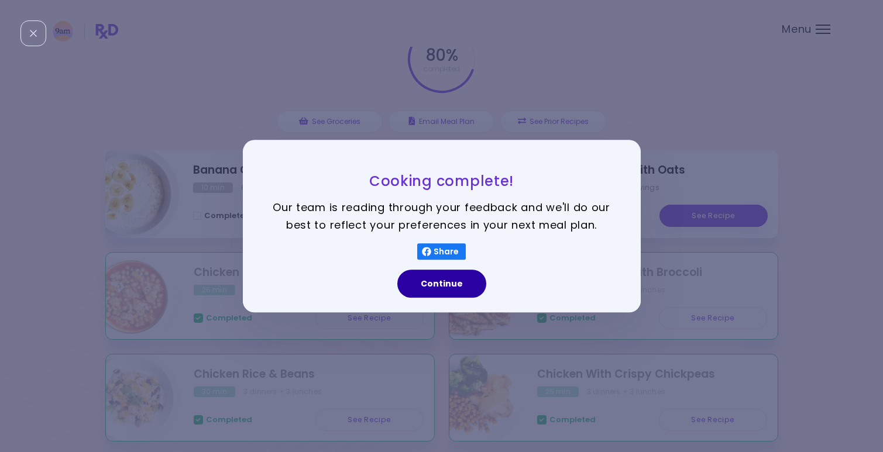
click at [448, 287] on button "Continue" at bounding box center [441, 284] width 89 height 28
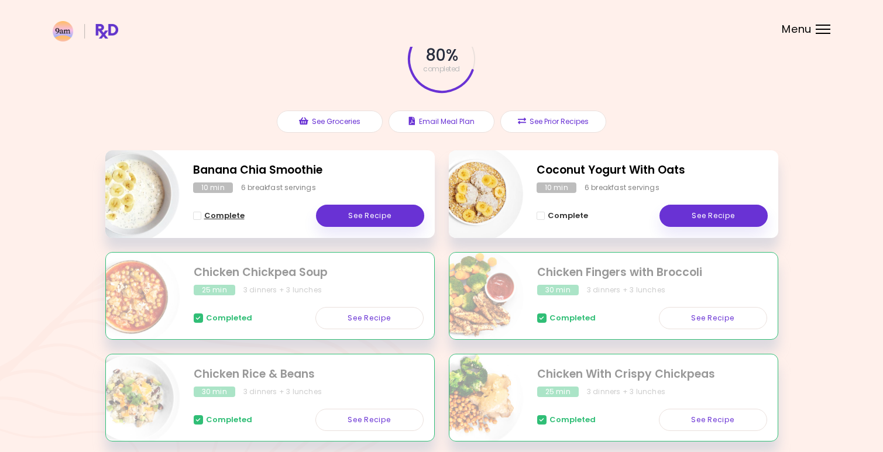
click at [217, 216] on span "Complete" at bounding box center [224, 215] width 40 height 9
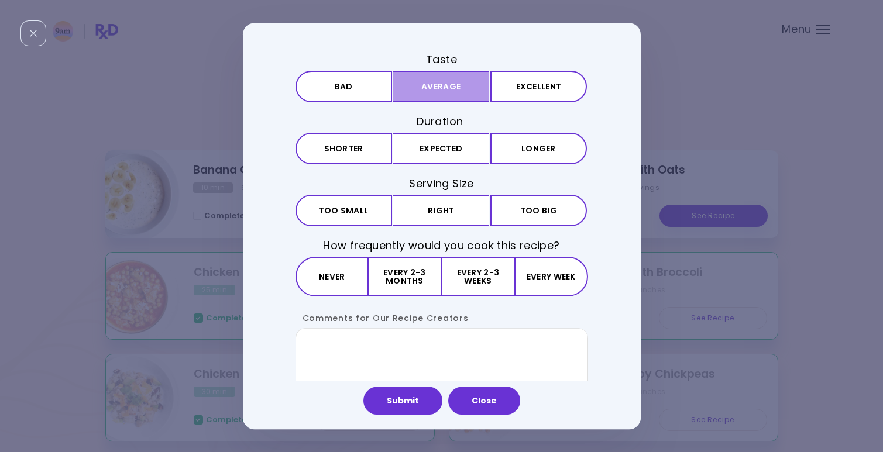
click at [459, 73] on button "Average" at bounding box center [441, 87] width 97 height 32
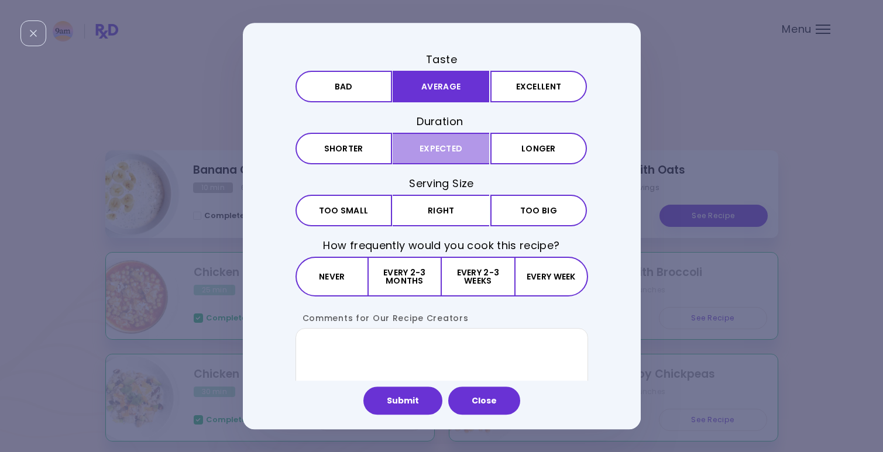
click at [454, 140] on button "Expected" at bounding box center [441, 149] width 97 height 32
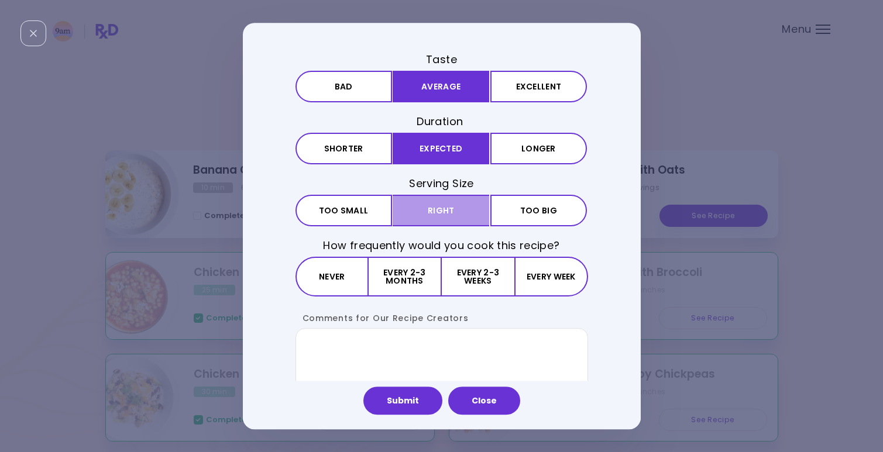
click at [457, 209] on button "Right" at bounding box center [441, 211] width 97 height 32
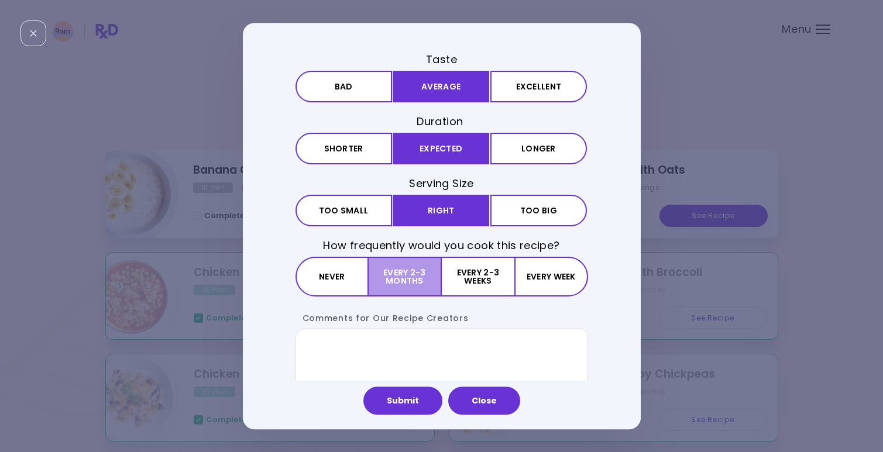
click at [421, 276] on button "Every 2-3 months" at bounding box center [405, 277] width 73 height 40
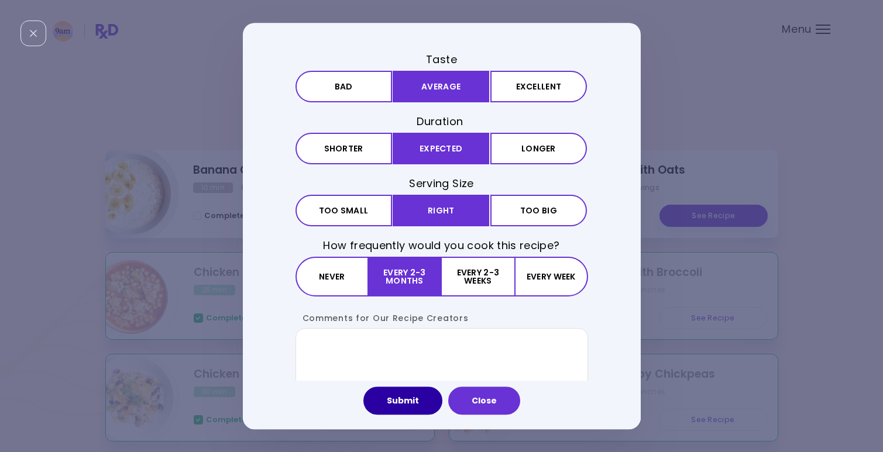
click at [411, 406] on button "Submit" at bounding box center [402, 401] width 79 height 28
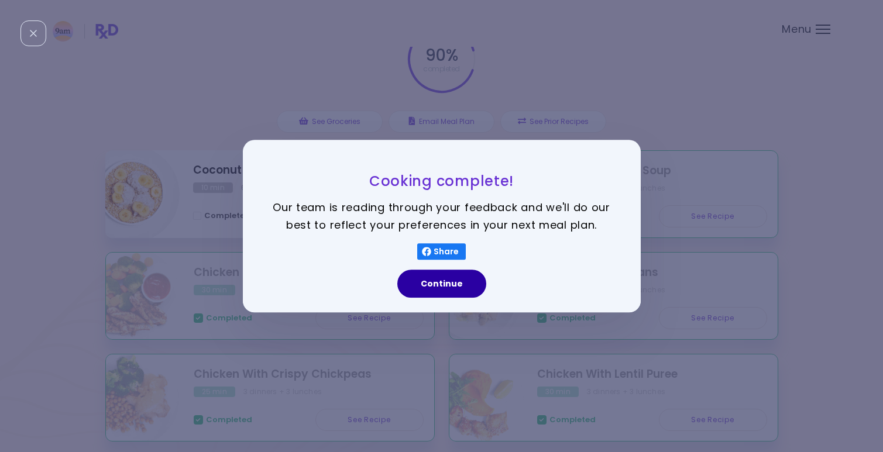
click at [445, 284] on button "Continue" at bounding box center [441, 284] width 89 height 28
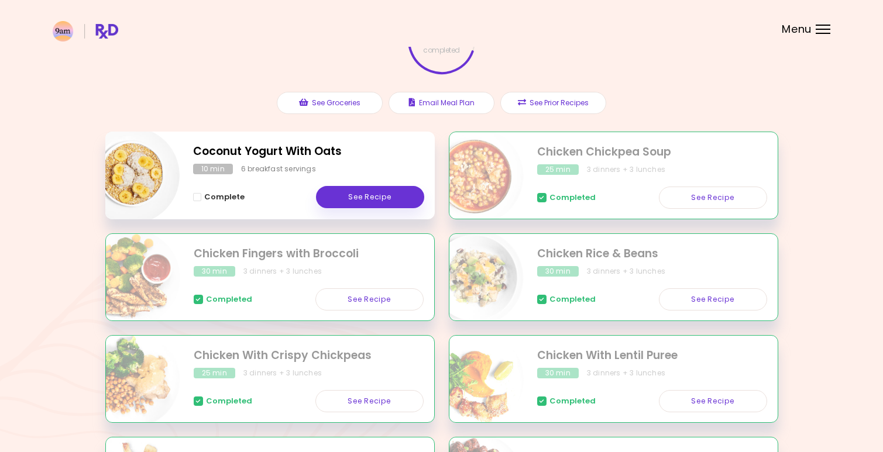
scroll to position [105, 0]
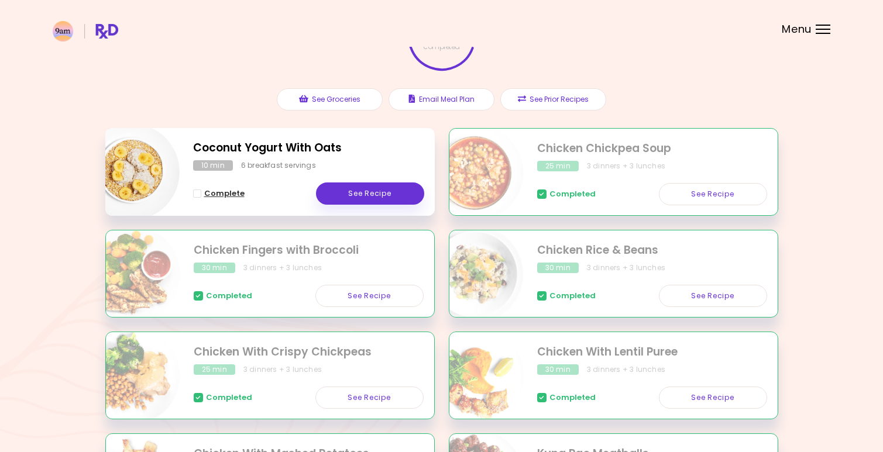
click at [201, 195] on span "Complete - Coconut Yogurt With Oats" at bounding box center [197, 194] width 8 height 8
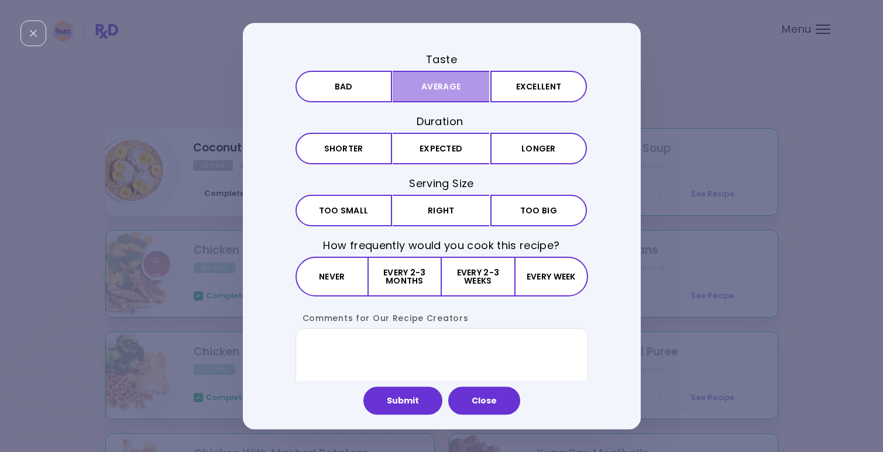
click at [438, 97] on button "Average" at bounding box center [441, 87] width 97 height 32
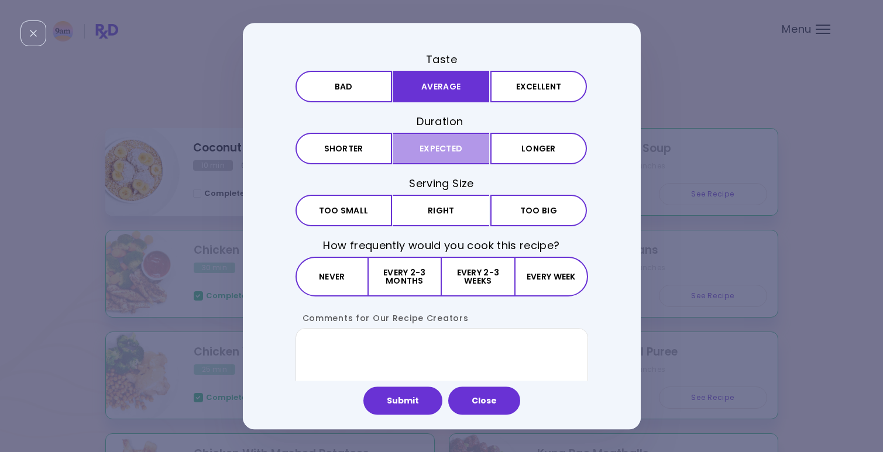
click at [434, 146] on button "Expected" at bounding box center [441, 149] width 97 height 32
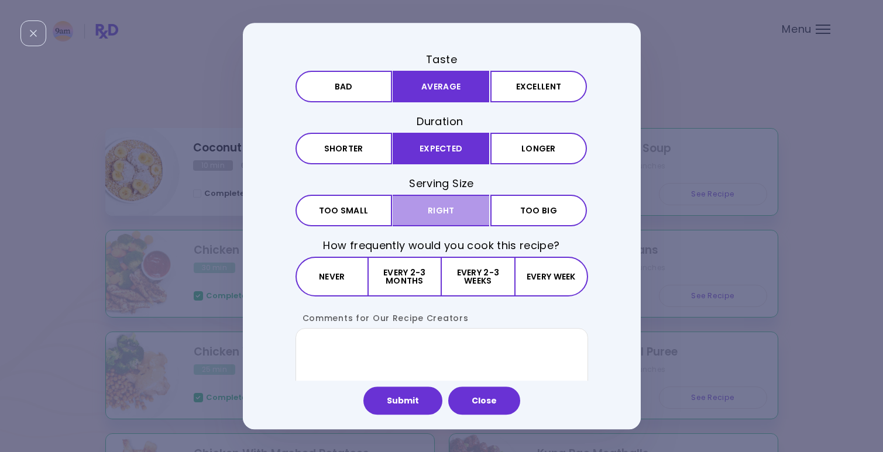
click at [434, 217] on button "Right" at bounding box center [441, 211] width 97 height 32
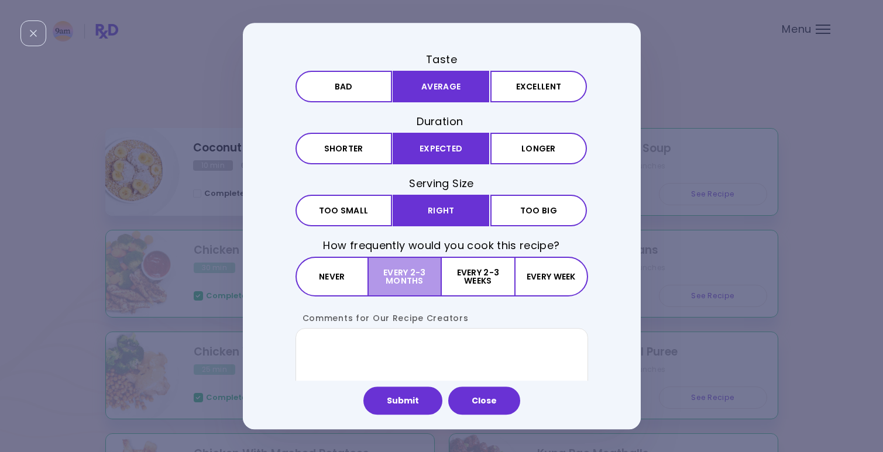
click at [420, 276] on button "Every 2-3 months" at bounding box center [405, 277] width 73 height 40
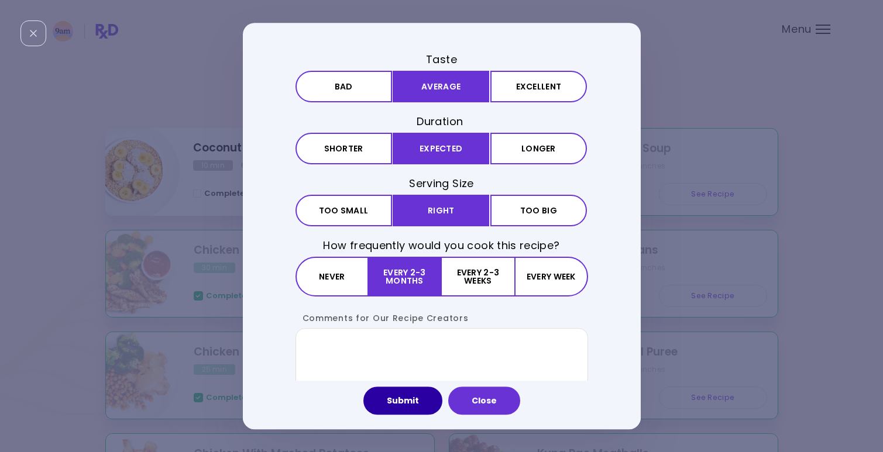
click at [411, 395] on button "Submit" at bounding box center [402, 401] width 79 height 28
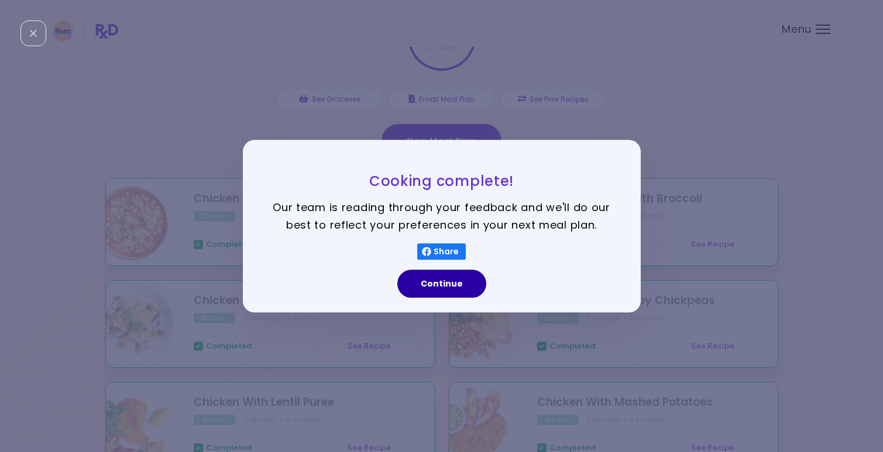
click at [437, 283] on button "Continue" at bounding box center [441, 284] width 89 height 28
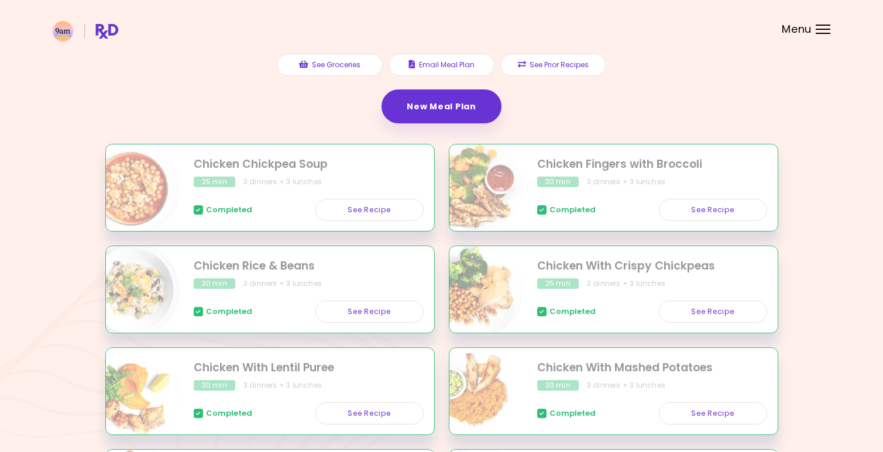
scroll to position [143, 0]
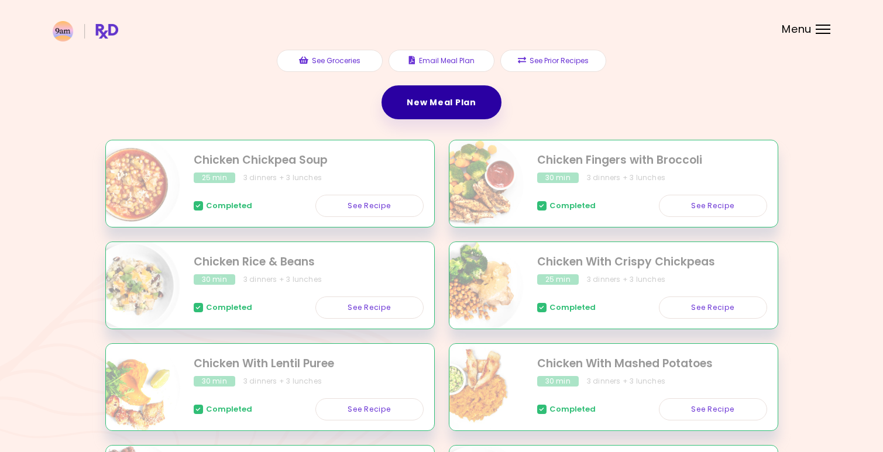
click at [466, 100] on link "New Meal Plan" at bounding box center [441, 102] width 119 height 34
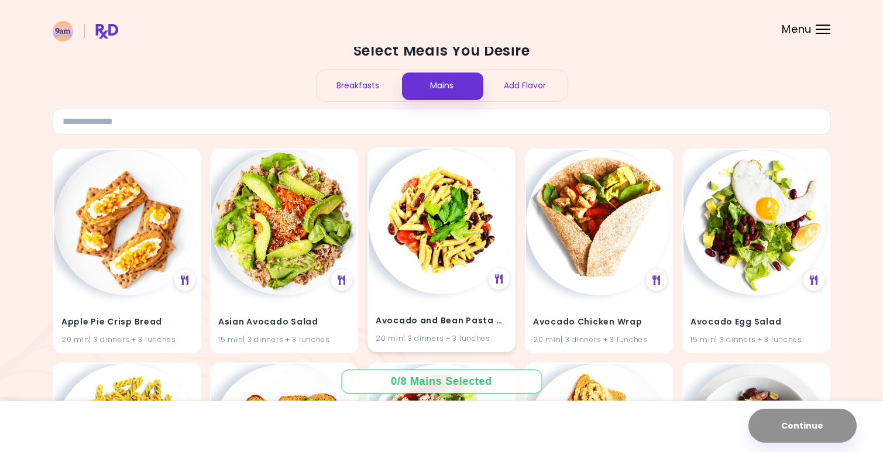
scroll to position [33, 0]
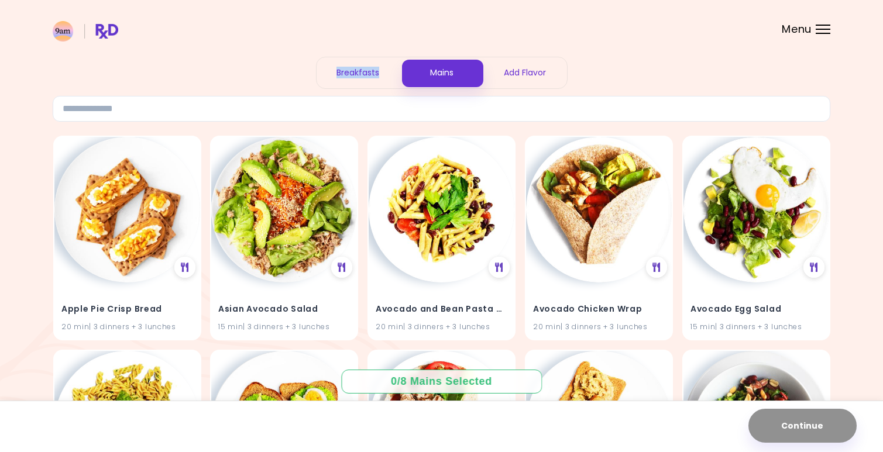
click at [381, 67] on div "Breakfasts" at bounding box center [359, 72] width 84 height 31
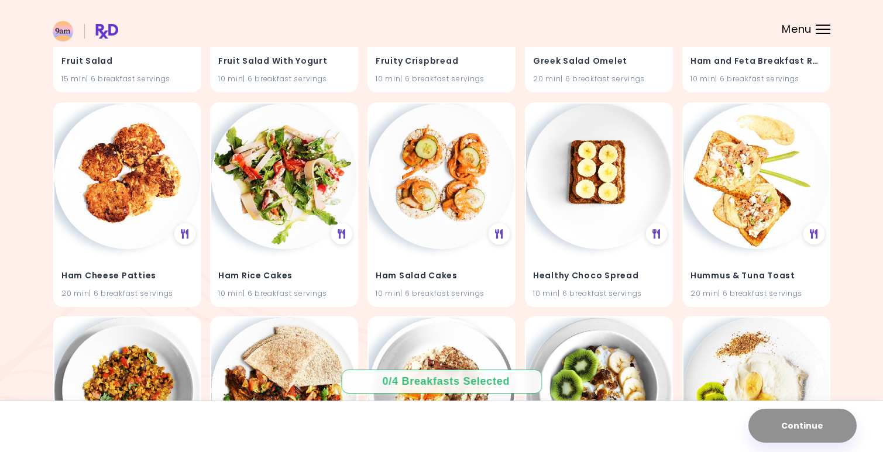
scroll to position [2497, 0]
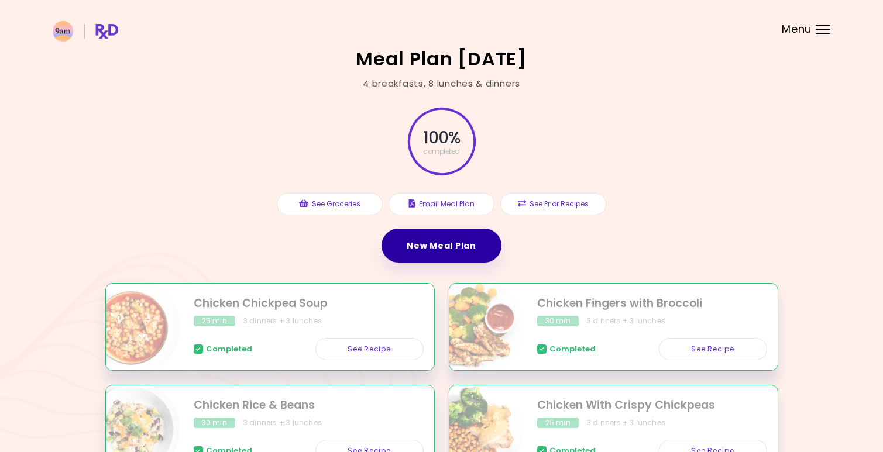
click at [444, 258] on link "New Meal Plan" at bounding box center [441, 246] width 119 height 34
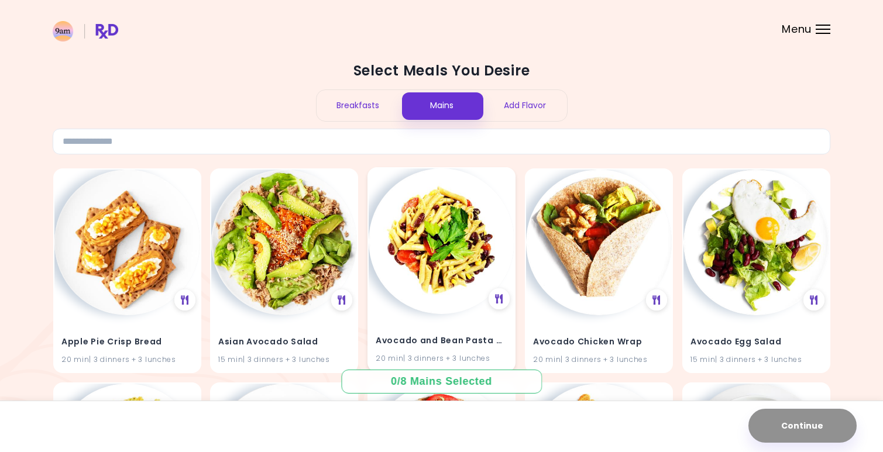
scroll to position [3, 0]
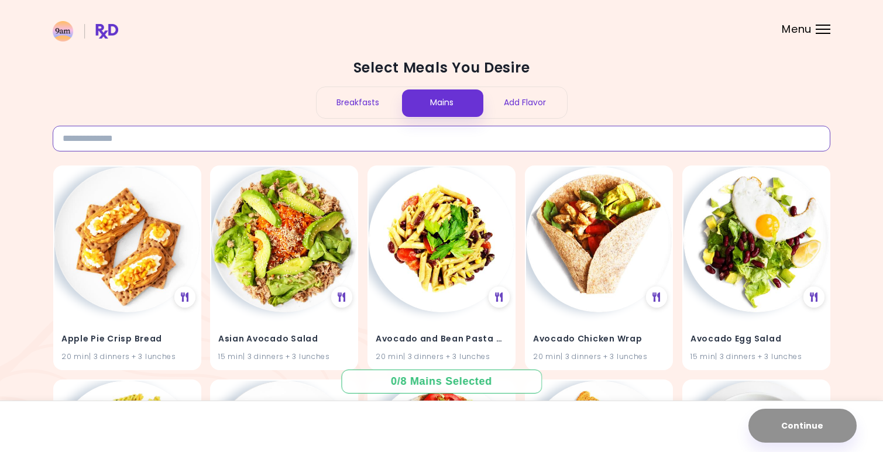
click at [346, 140] on input at bounding box center [442, 139] width 778 height 26
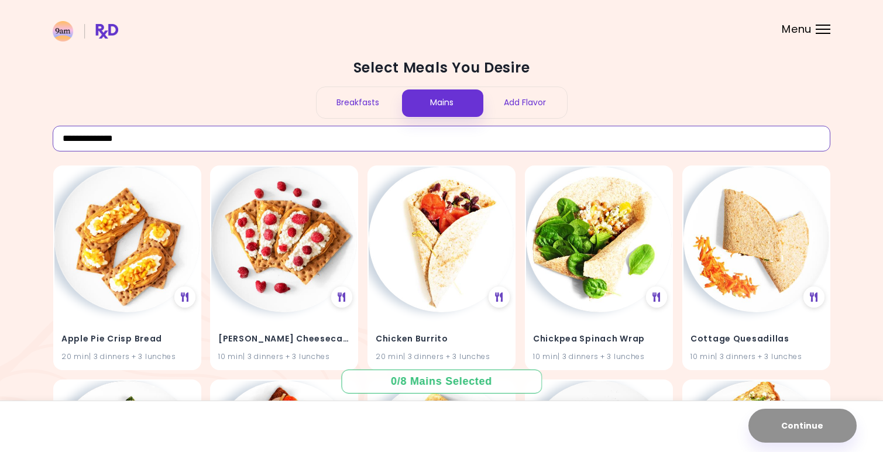
type input "**********"
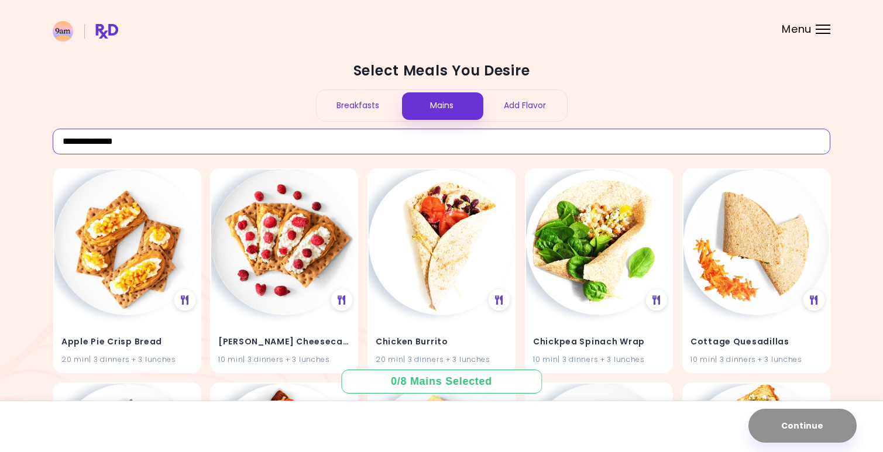
scroll to position [0, 0]
drag, startPoint x: 188, startPoint y: 148, endPoint x: 139, endPoint y: 146, distance: 48.6
click at [139, 146] on input "**********" at bounding box center [442, 142] width 778 height 26
drag, startPoint x: 153, startPoint y: 140, endPoint x: 26, endPoint y: 135, distance: 127.1
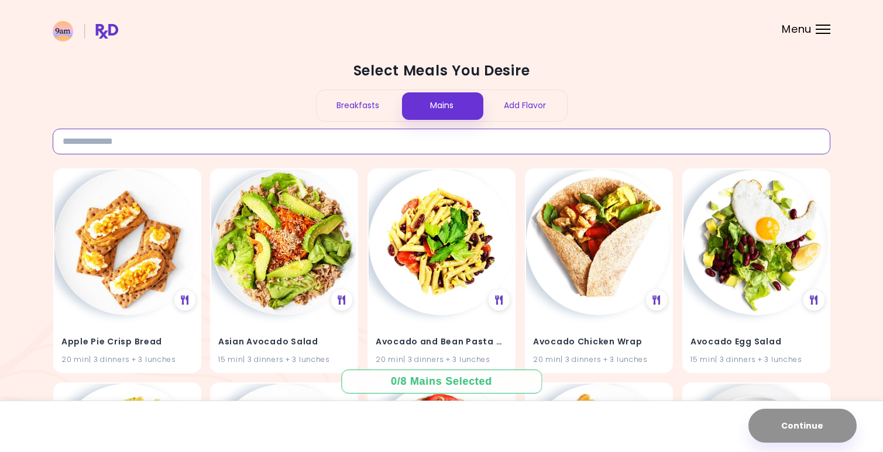
click at [393, 145] on input at bounding box center [442, 142] width 778 height 26
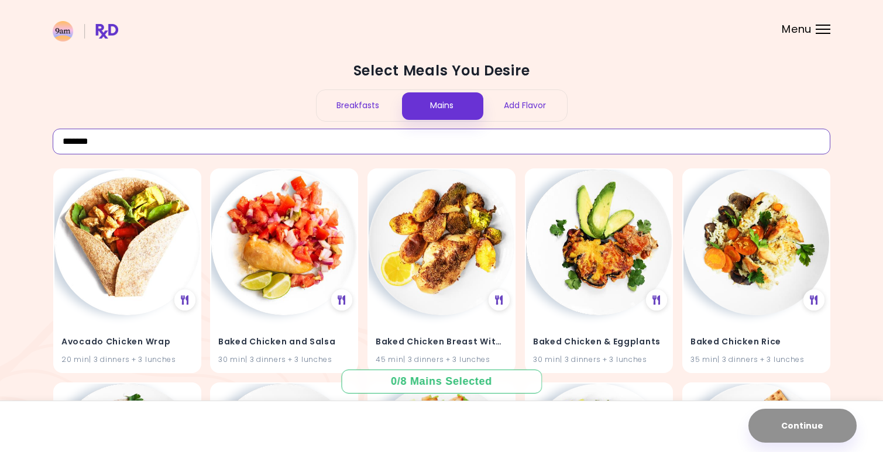
type input "*******"
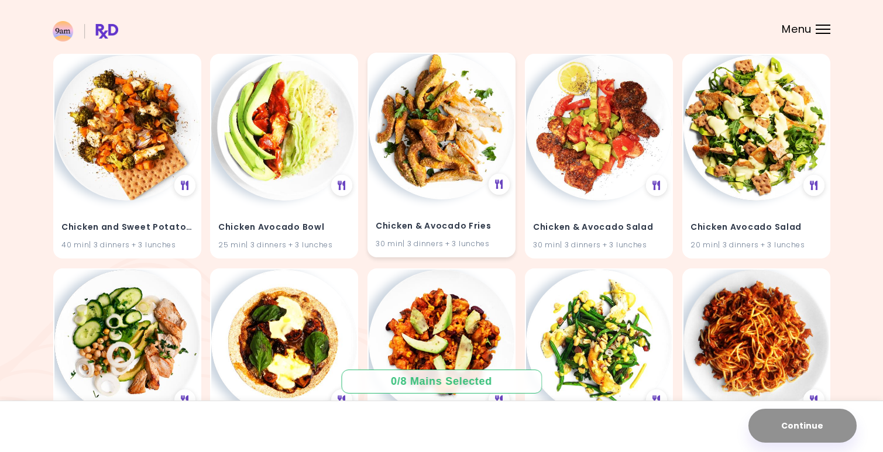
scroll to position [1618, 0]
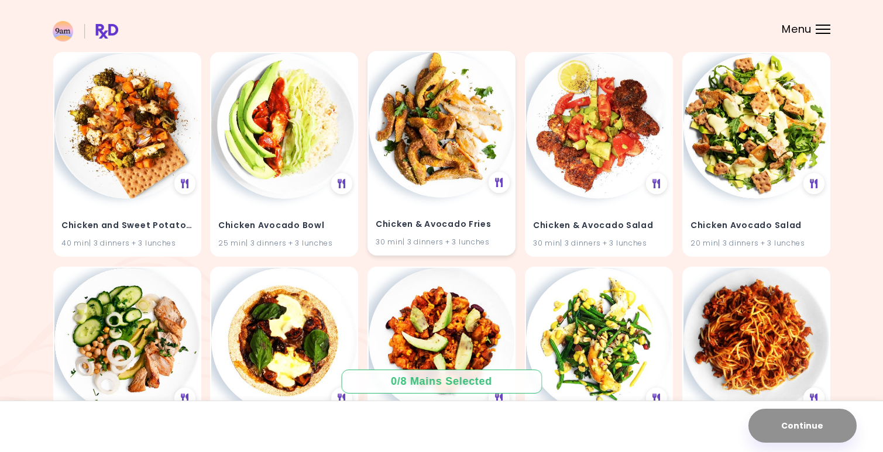
click at [506, 248] on div "Chicken & Avocado Fries 30 min | 3 dinners + 3 lunches" at bounding box center [442, 226] width 146 height 57
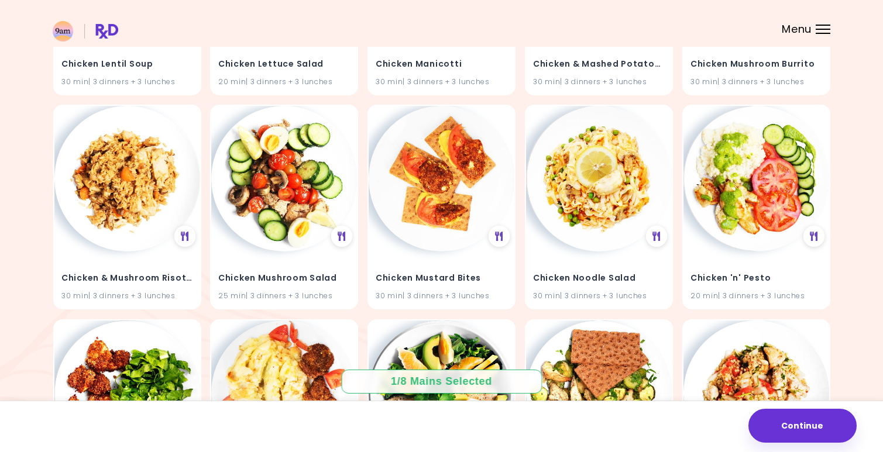
scroll to position [3925, 0]
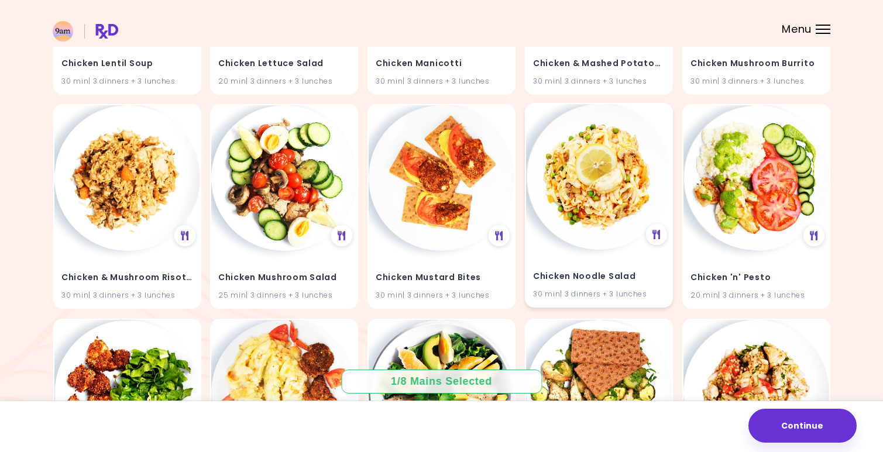
click at [579, 212] on img at bounding box center [599, 177] width 146 height 146
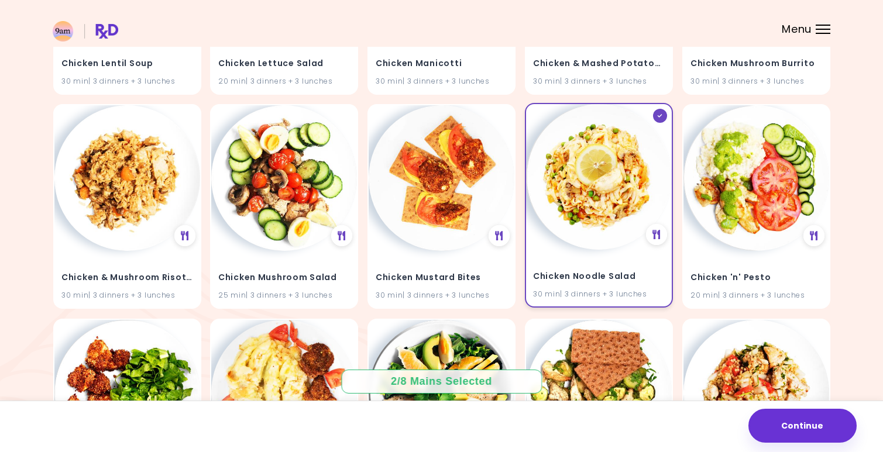
click at [581, 211] on img at bounding box center [599, 177] width 146 height 146
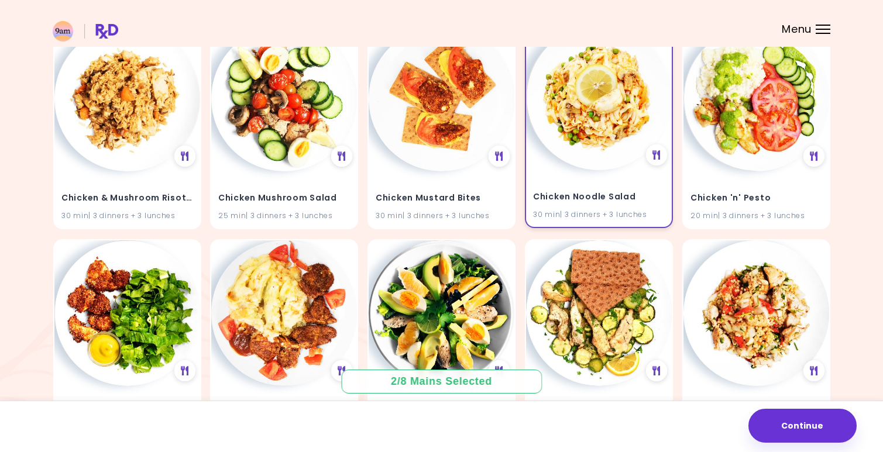
scroll to position [4009, 0]
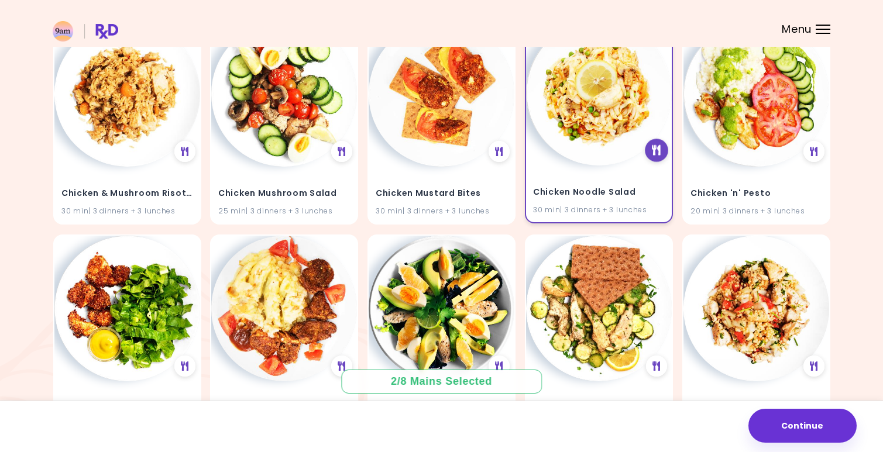
click at [663, 139] on div at bounding box center [656, 150] width 23 height 23
